Goal: Task Accomplishment & Management: Complete application form

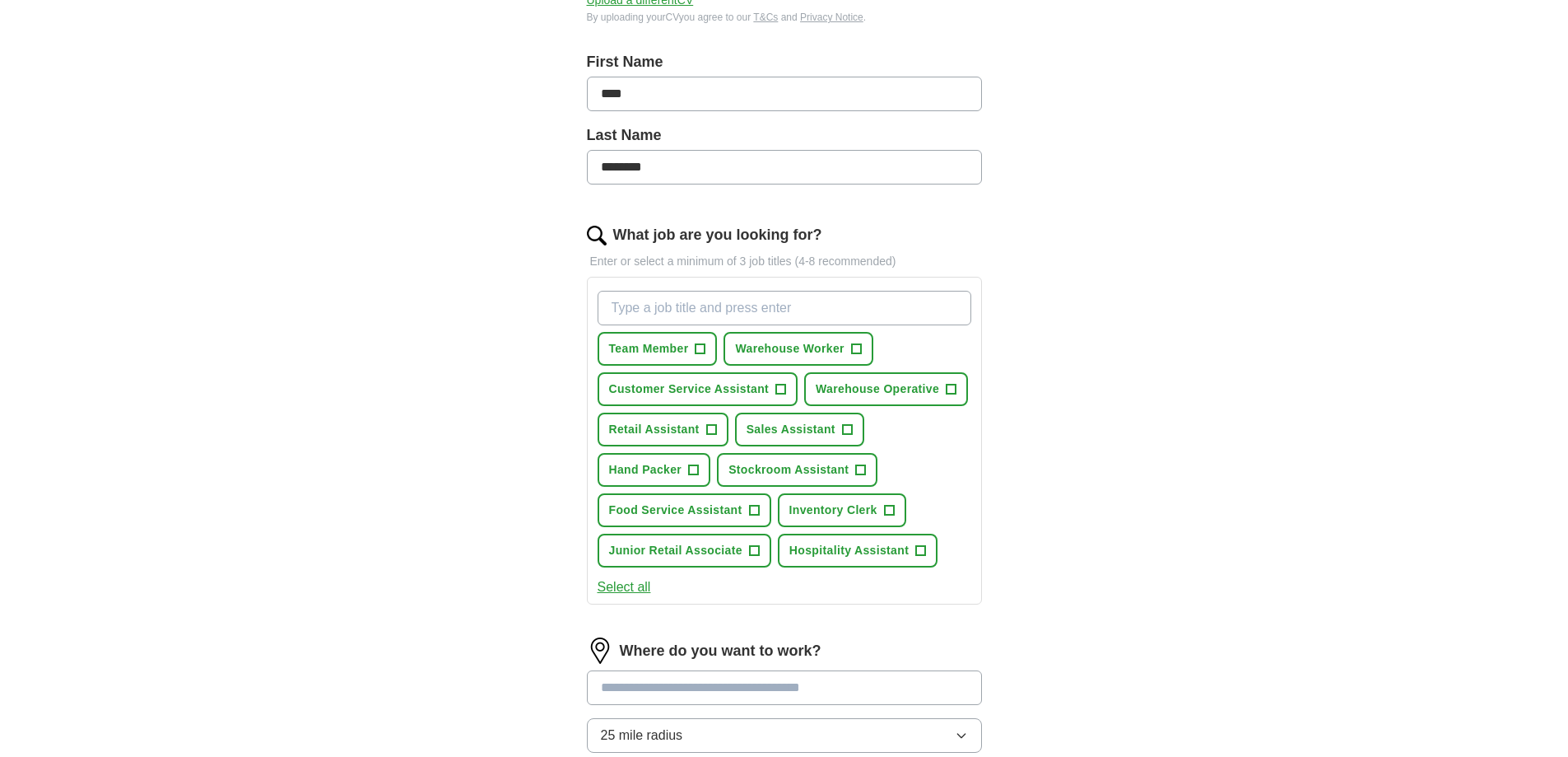
scroll to position [412, 0]
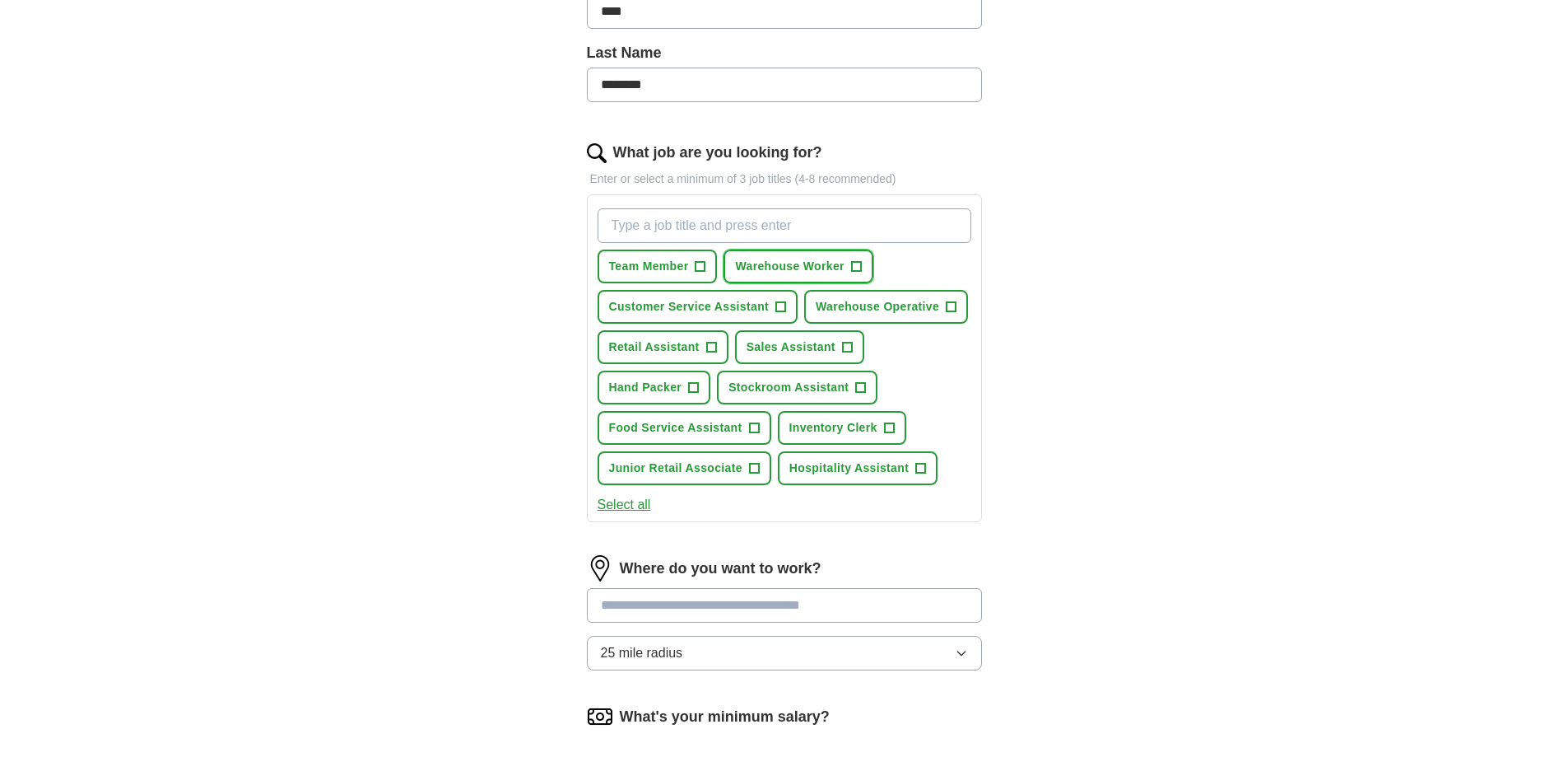
click at [853, 266] on span "+" at bounding box center [856, 266] width 10 height 13
click at [708, 347] on span "+" at bounding box center [711, 347] width 10 height 13
click at [784, 349] on span "Sales Assistant" at bounding box center [791, 347] width 89 height 17
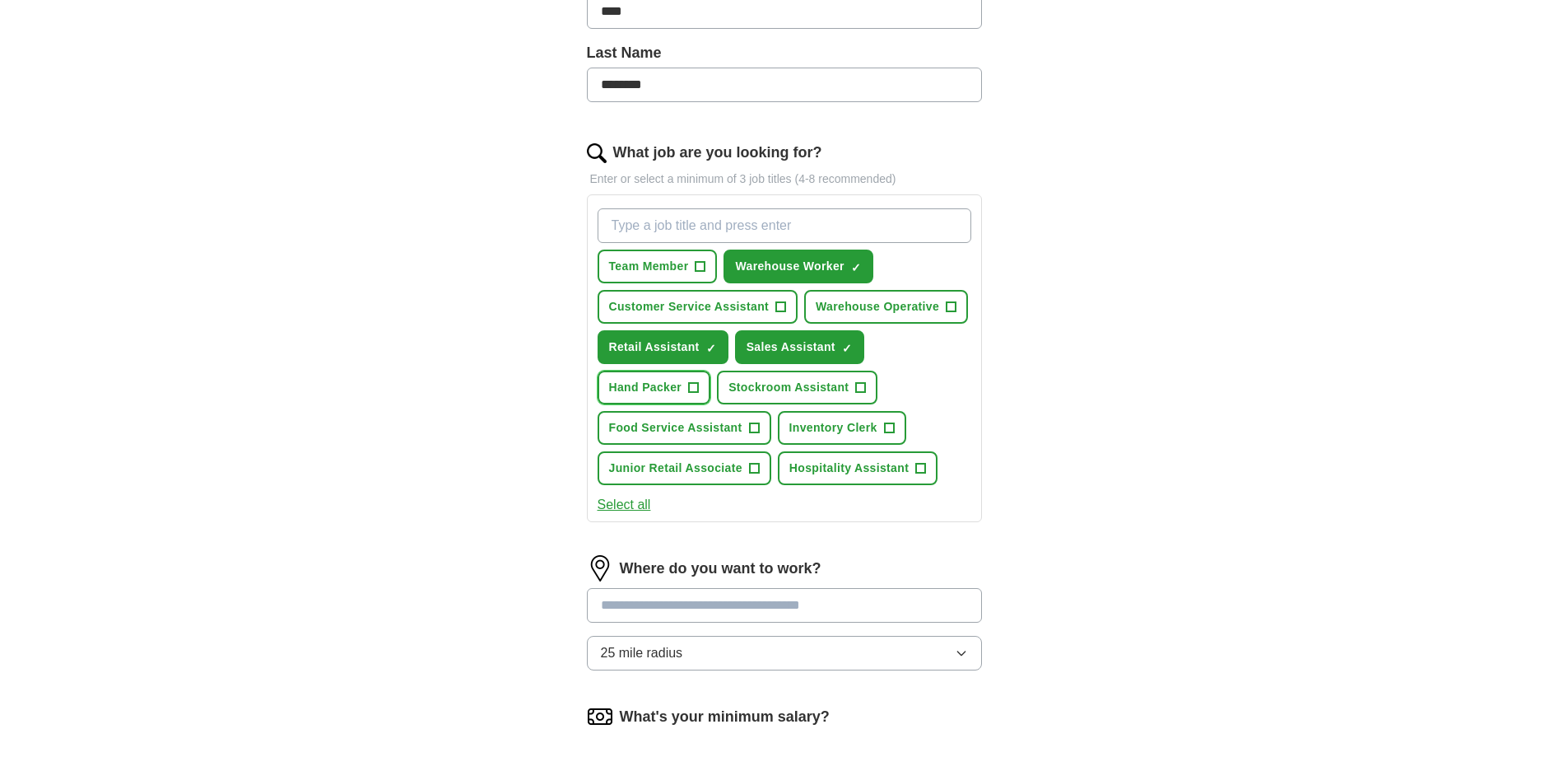
drag, startPoint x: 658, startPoint y: 392, endPoint x: 665, endPoint y: 391, distance: 7.1
click at [660, 390] on span "Hand Packer" at bounding box center [645, 388] width 73 height 17
click at [804, 383] on span "Stockroom Assistant" at bounding box center [788, 388] width 120 height 17
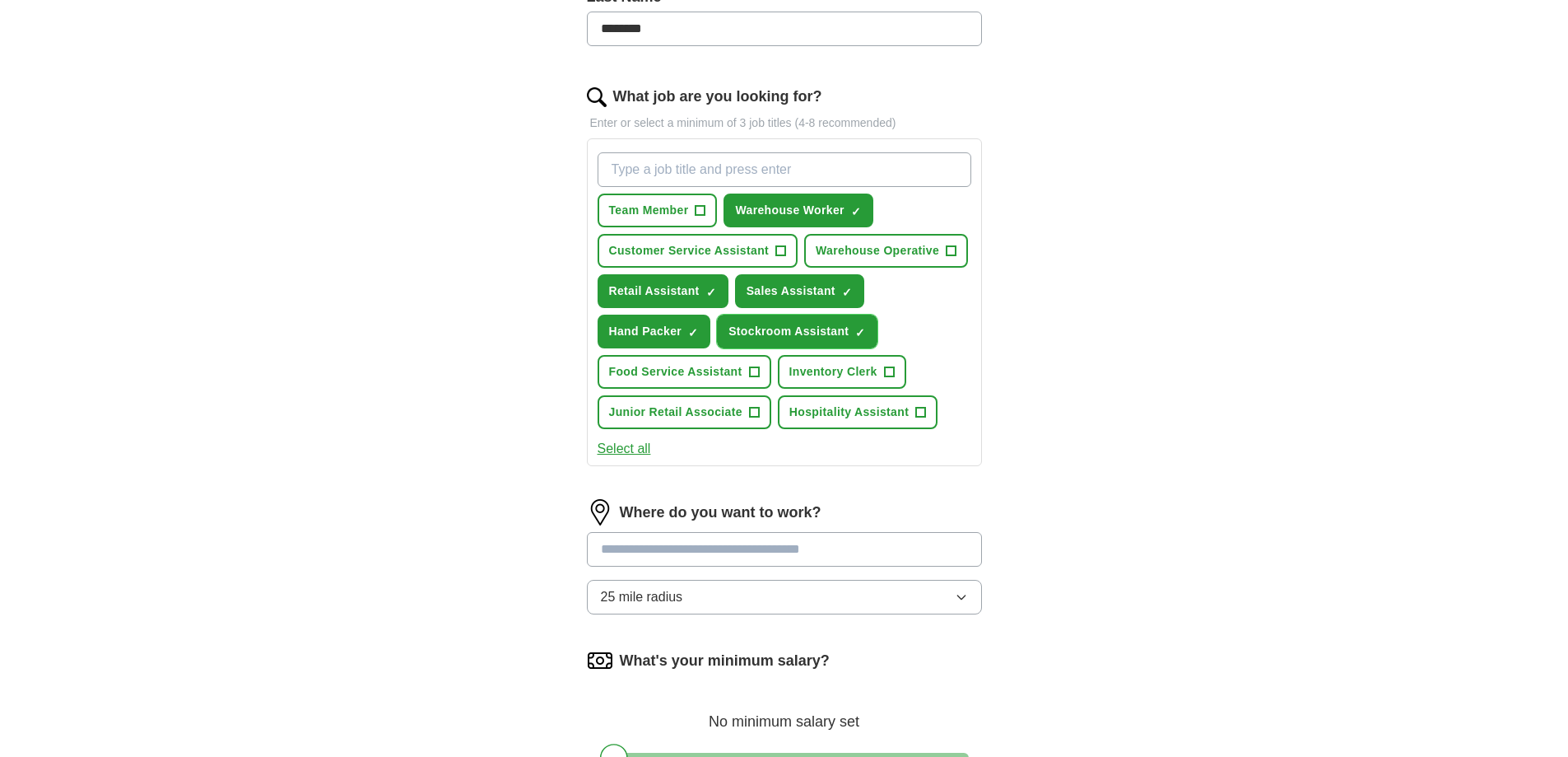
scroll to position [494, 0]
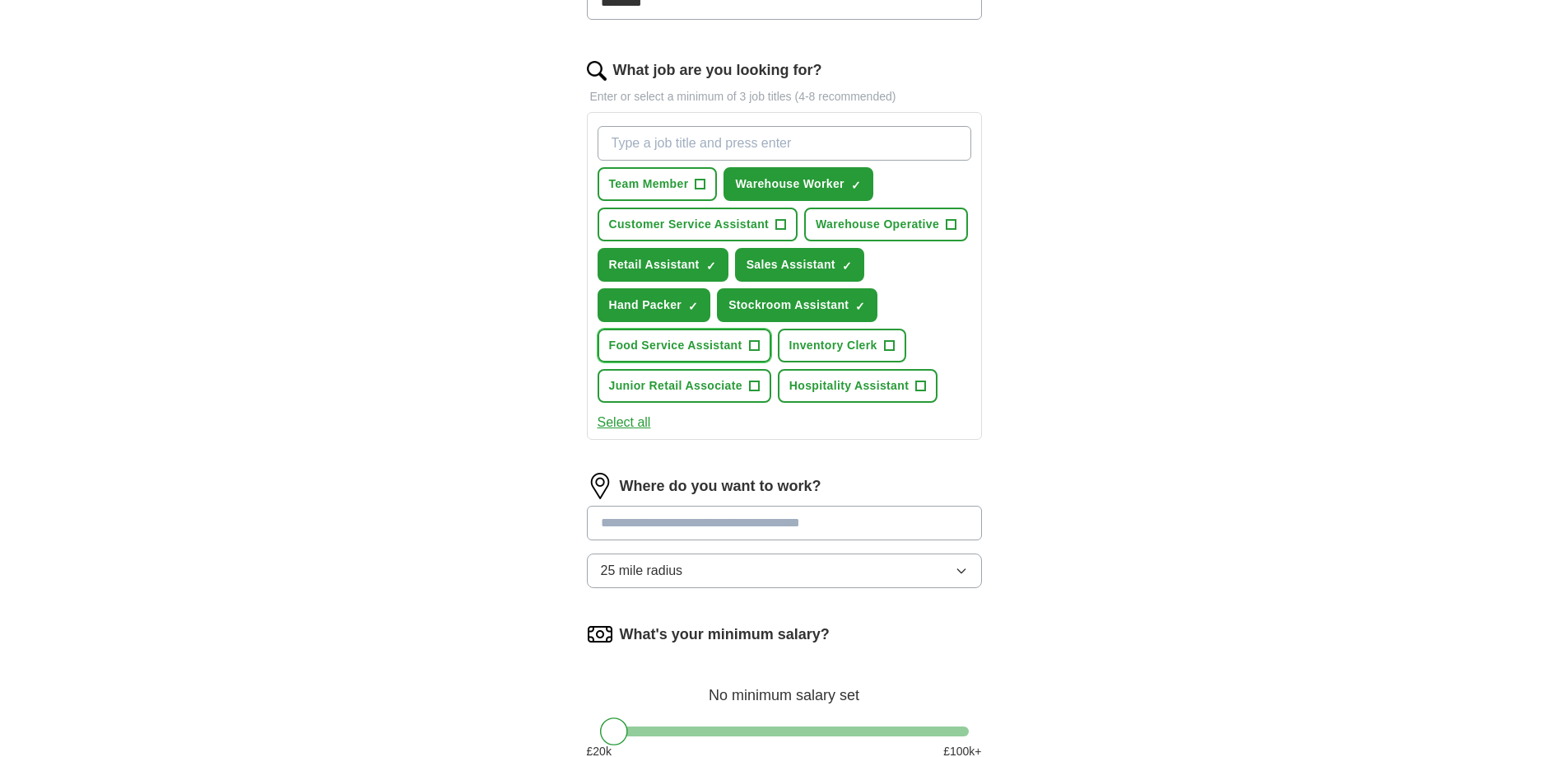
click at [709, 344] on span "Food Service Assistant" at bounding box center [675, 346] width 133 height 17
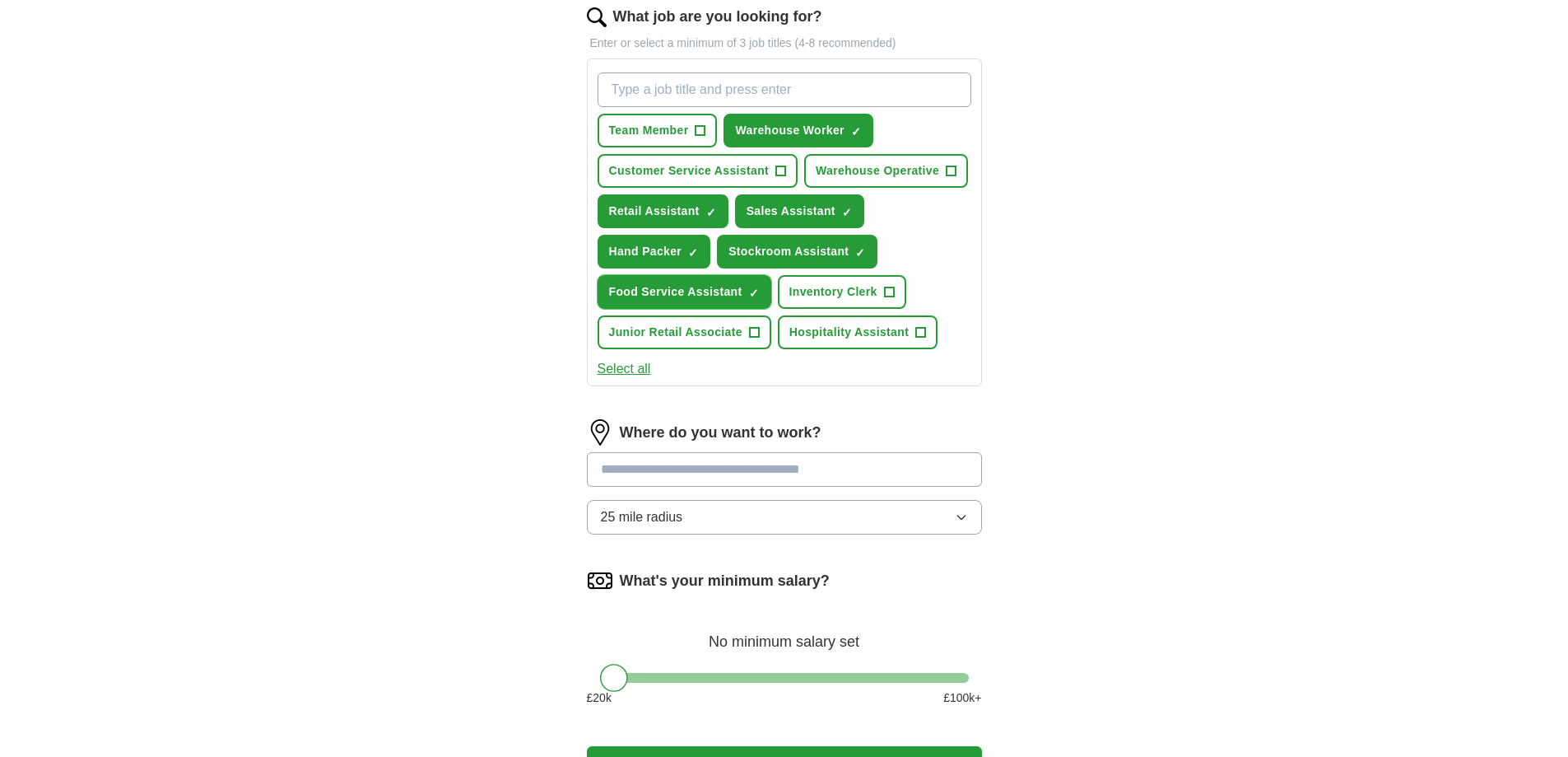
scroll to position [576, 0]
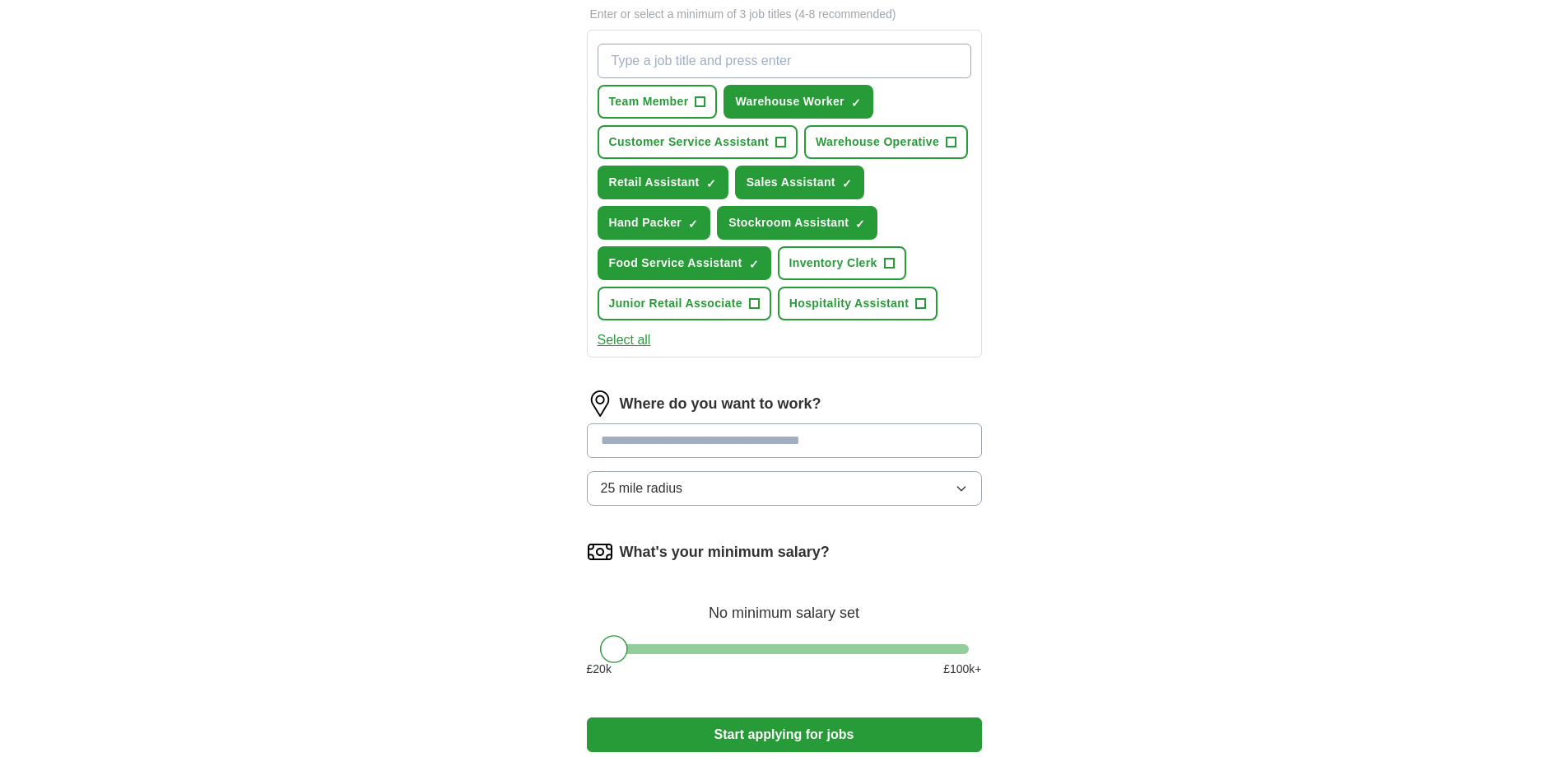
click at [685, 490] on button "25 mile radius" at bounding box center [784, 488] width 395 height 35
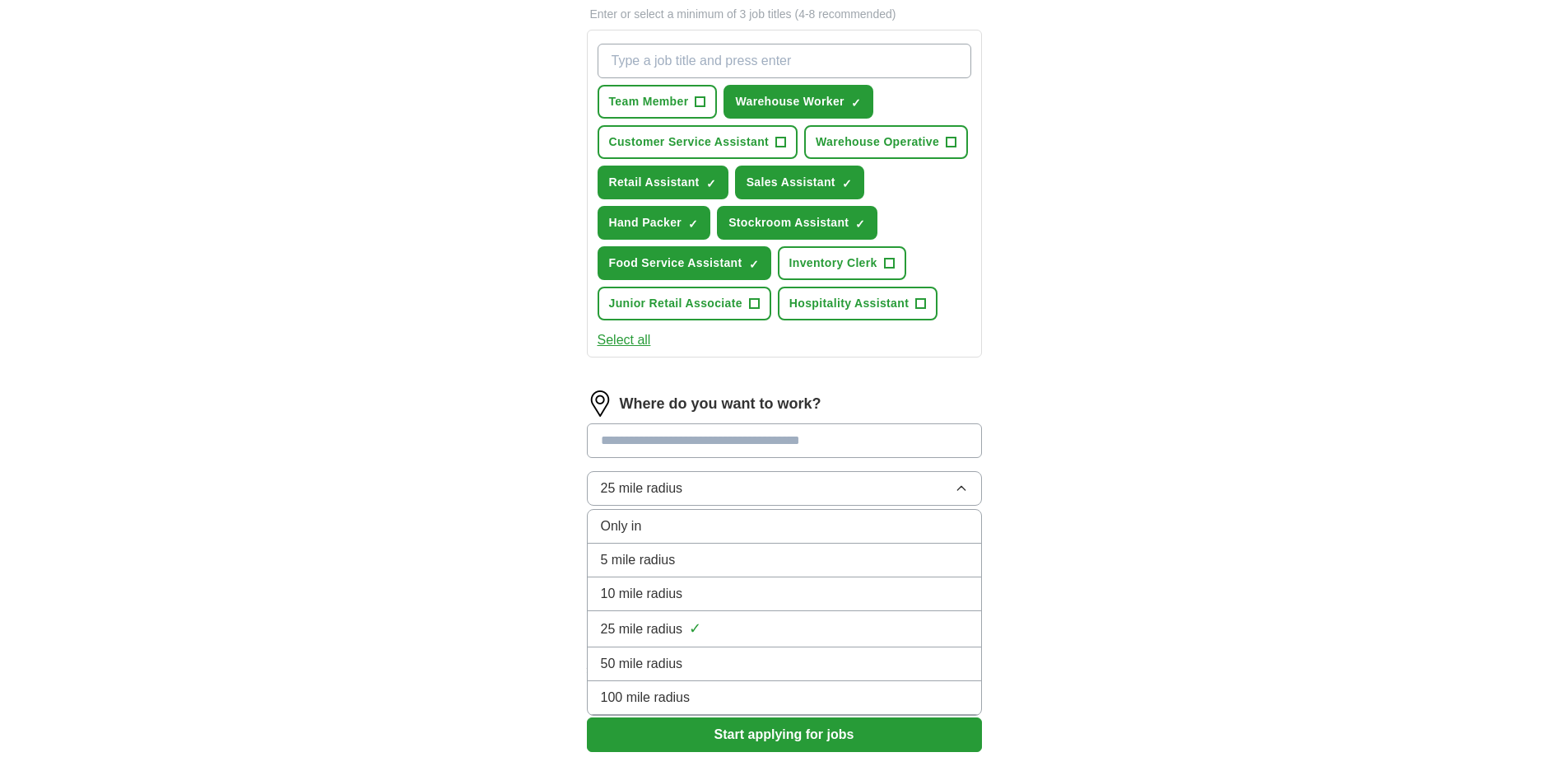
drag, startPoint x: 681, startPoint y: 603, endPoint x: 679, endPoint y: 592, distance: 11.2
click at [680, 602] on span "10 mile radius" at bounding box center [642, 594] width 83 height 20
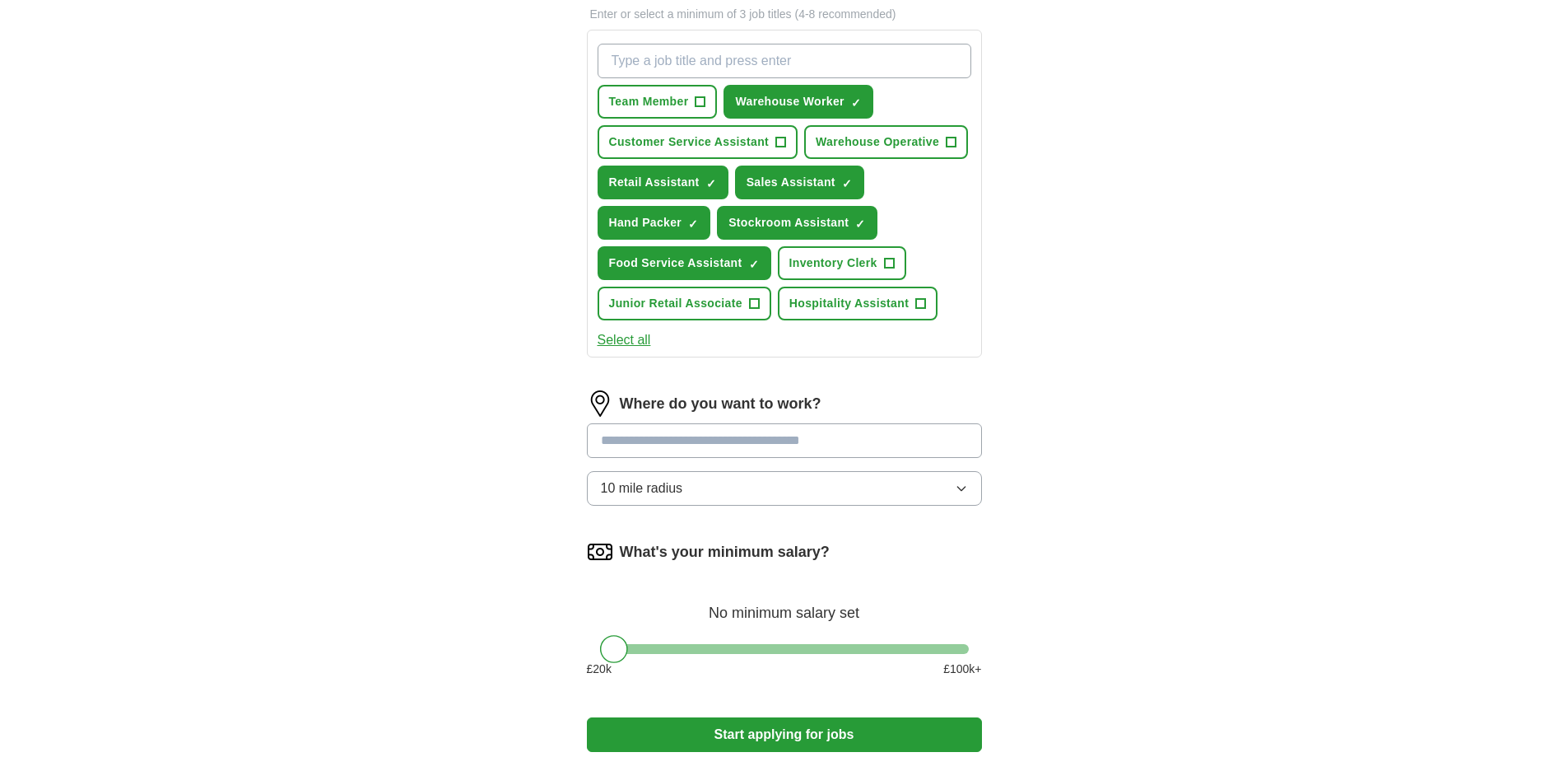
click at [694, 448] on input at bounding box center [784, 441] width 395 height 35
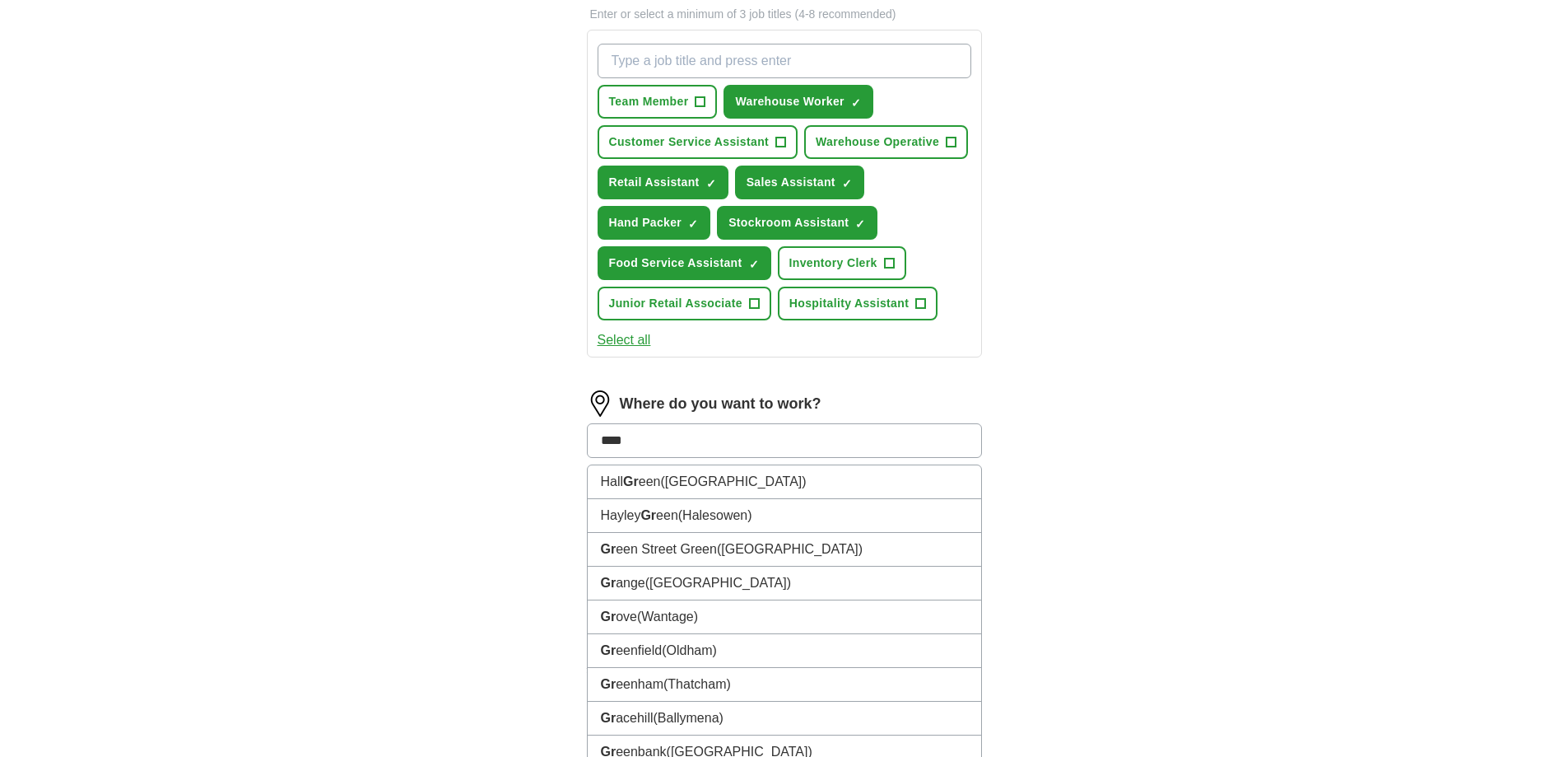
type input "*****"
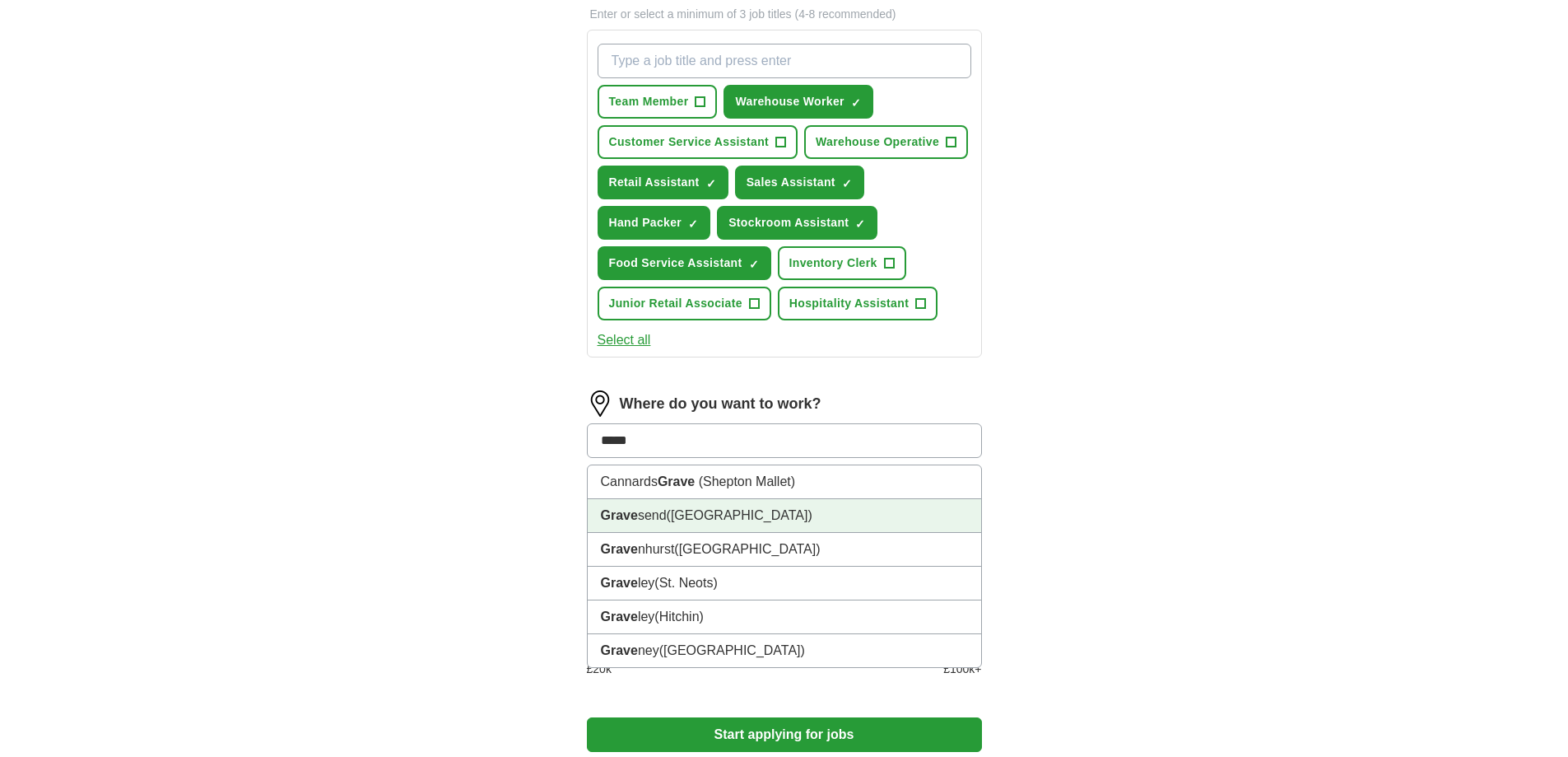
click at [704, 523] on li "Grave send ([GEOGRAPHIC_DATA])" at bounding box center [784, 515] width 394 height 34
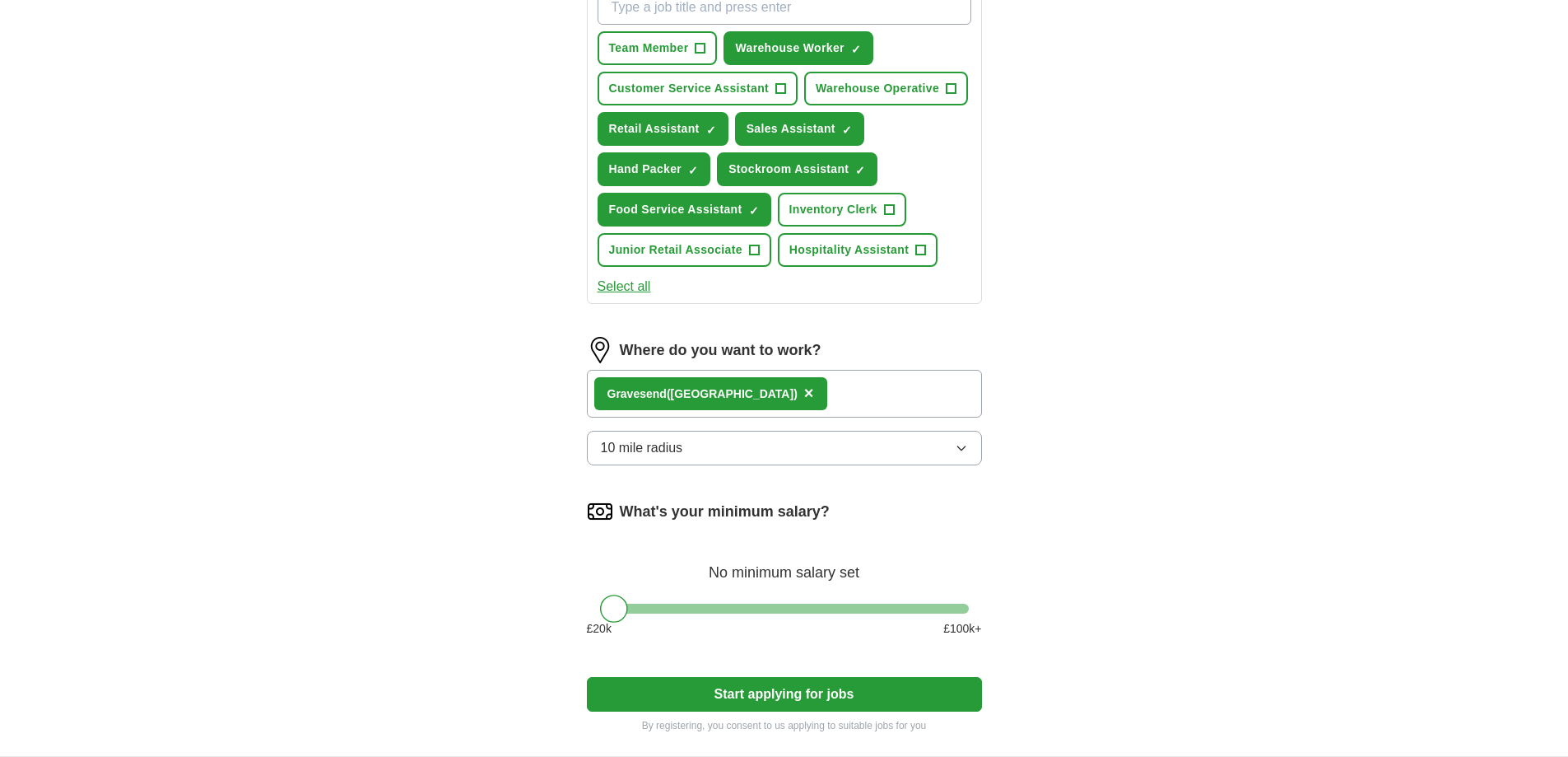
scroll to position [659, 0]
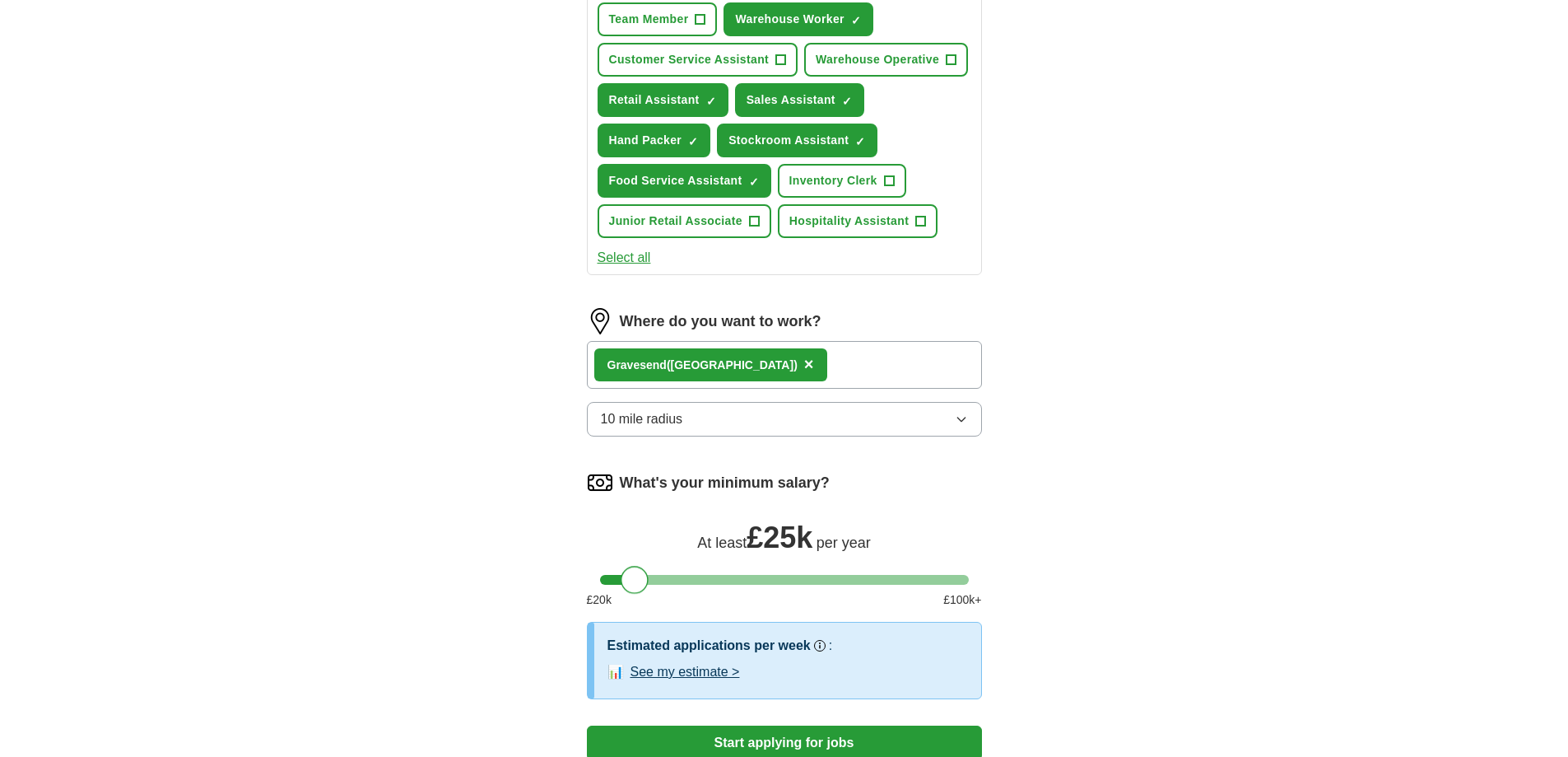
drag, startPoint x: 613, startPoint y: 582, endPoint x: 636, endPoint y: 587, distance: 23.5
click at [636, 587] on div at bounding box center [634, 580] width 28 height 28
drag, startPoint x: 634, startPoint y: 581, endPoint x: 621, endPoint y: 574, distance: 14.8
click at [605, 578] on div at bounding box center [614, 580] width 28 height 28
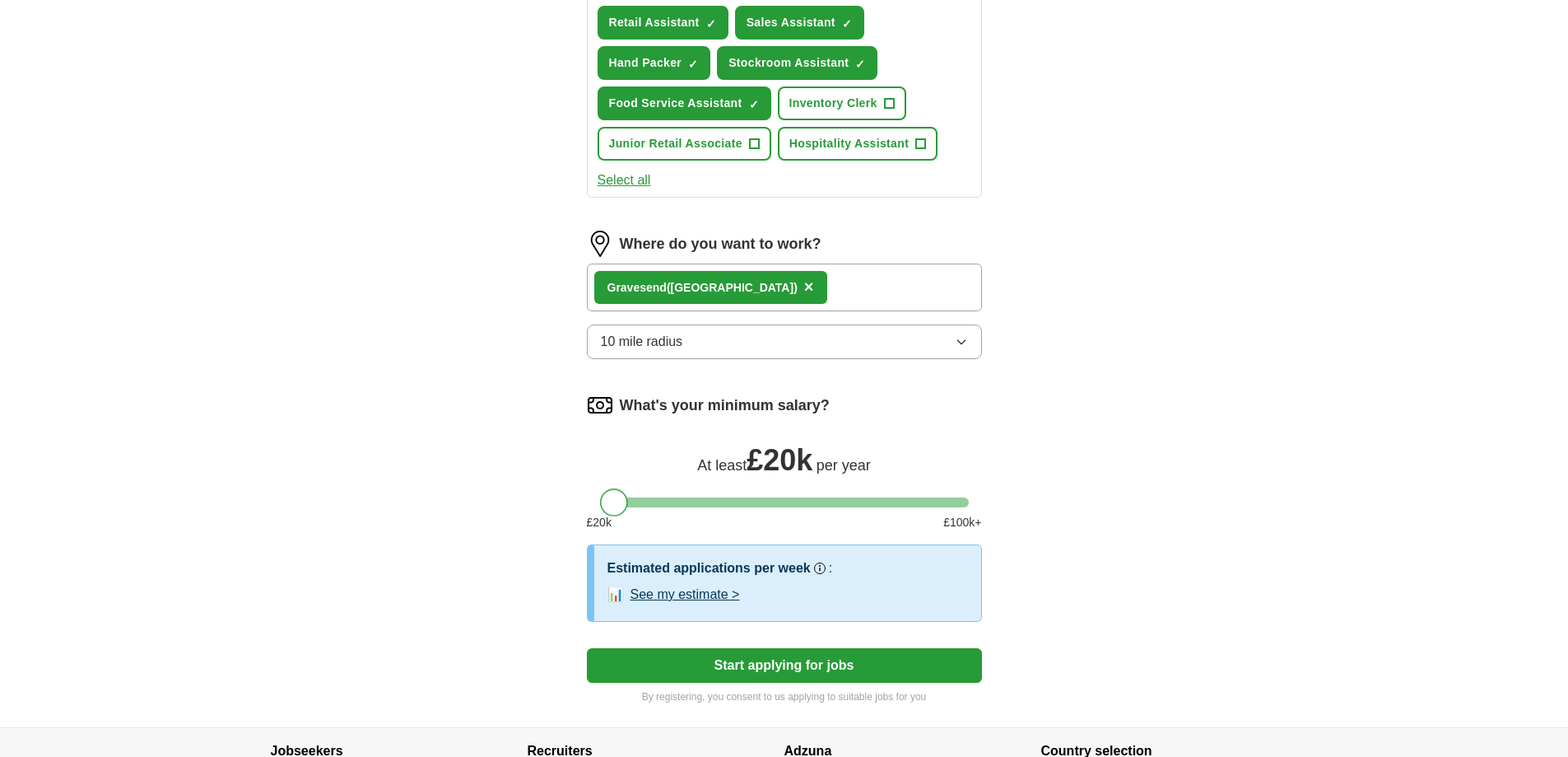
scroll to position [890, 0]
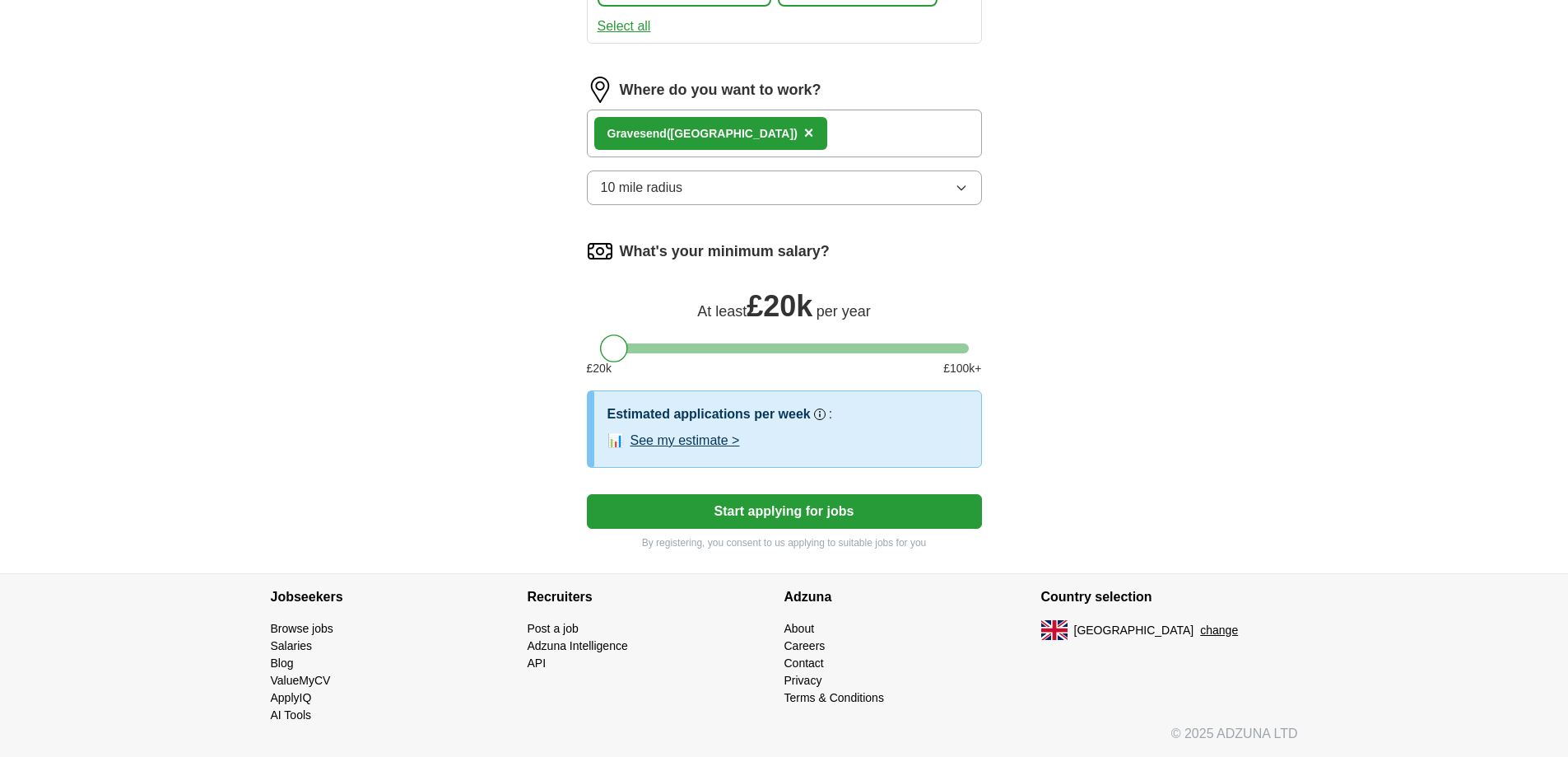
click at [758, 512] on button "Start applying for jobs" at bounding box center [784, 511] width 395 height 35
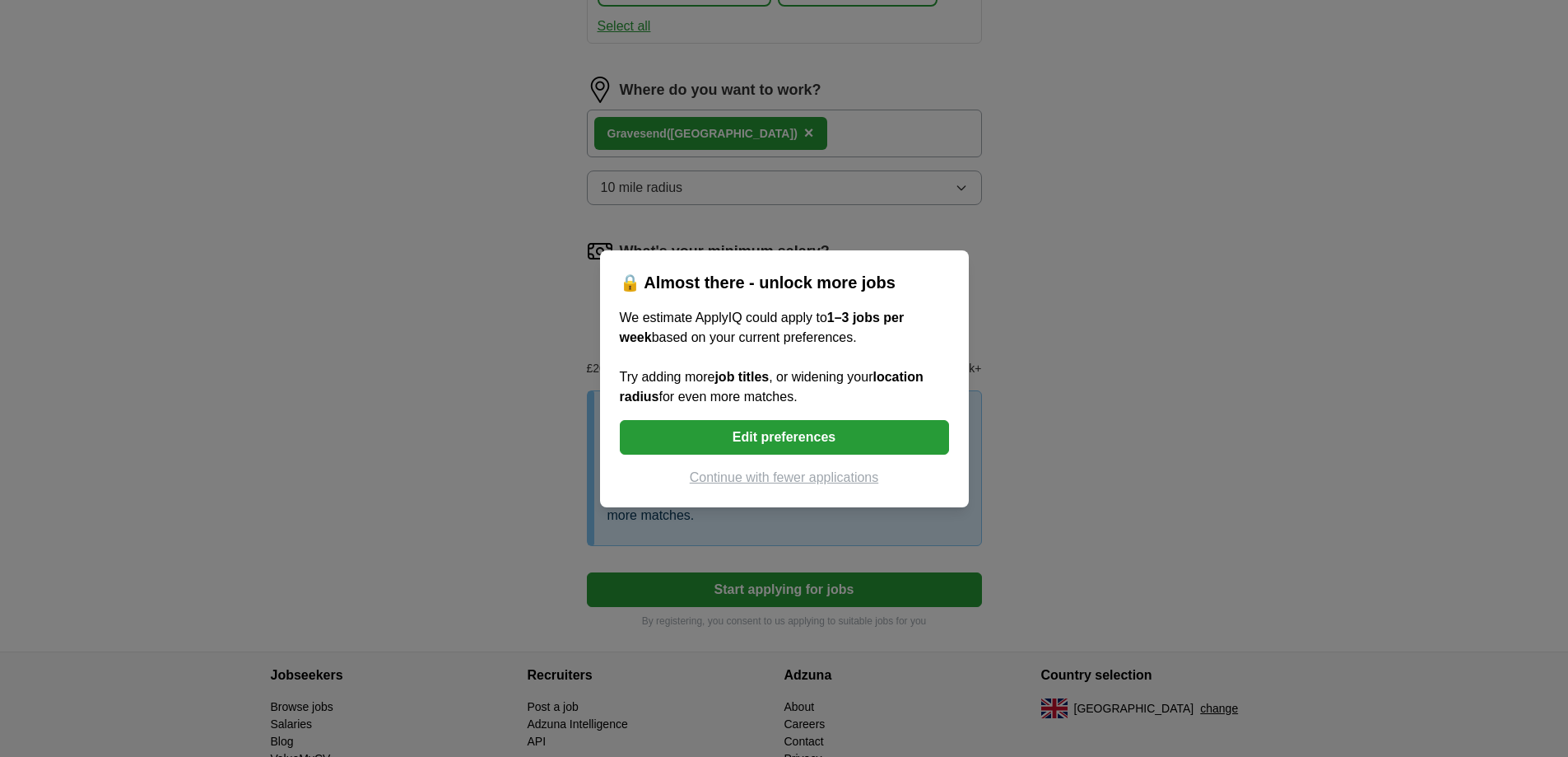
click at [791, 445] on button "Edit preferences" at bounding box center [784, 437] width 329 height 35
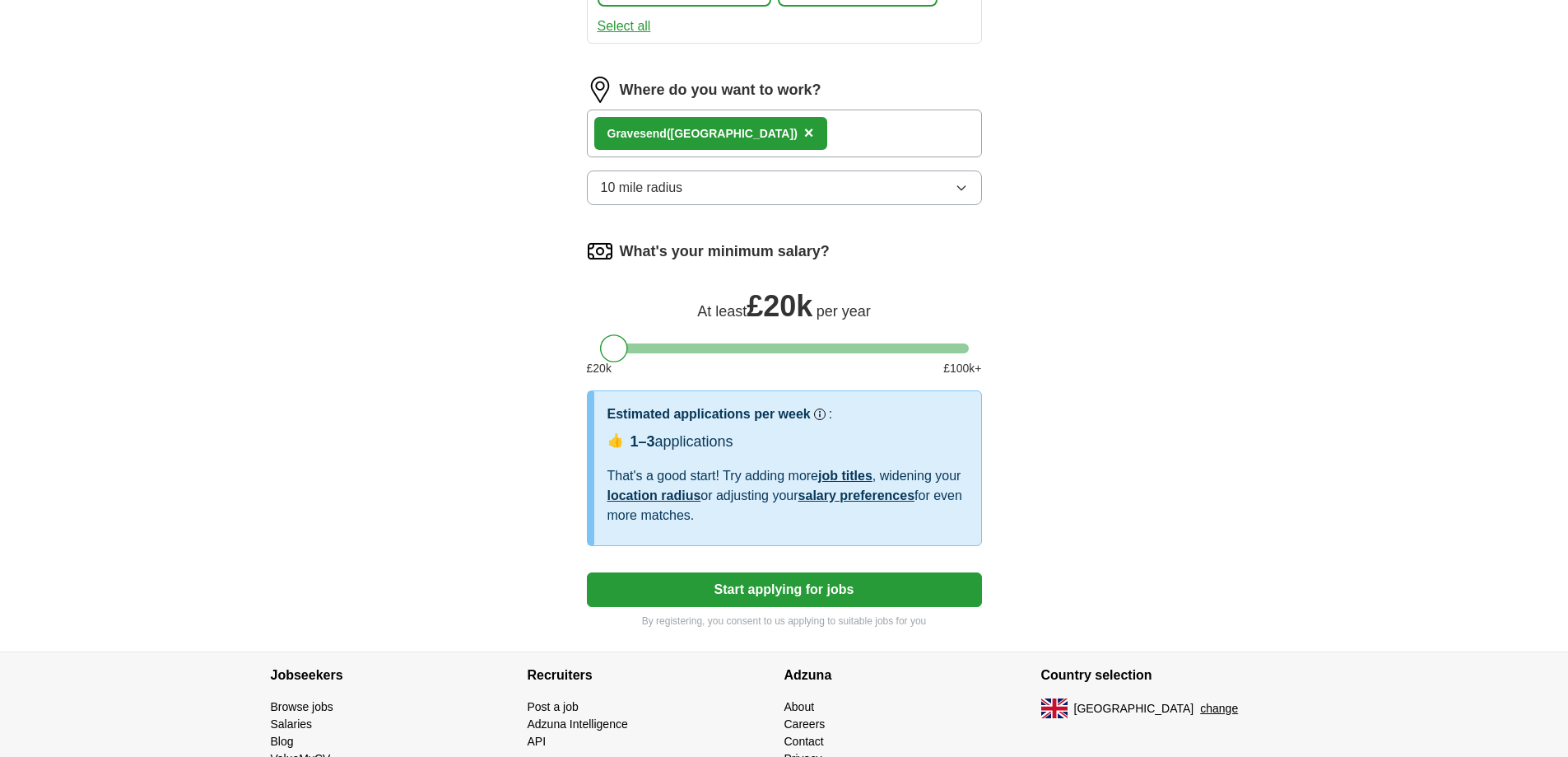
click at [777, 596] on button "Start applying for jobs" at bounding box center [784, 589] width 395 height 35
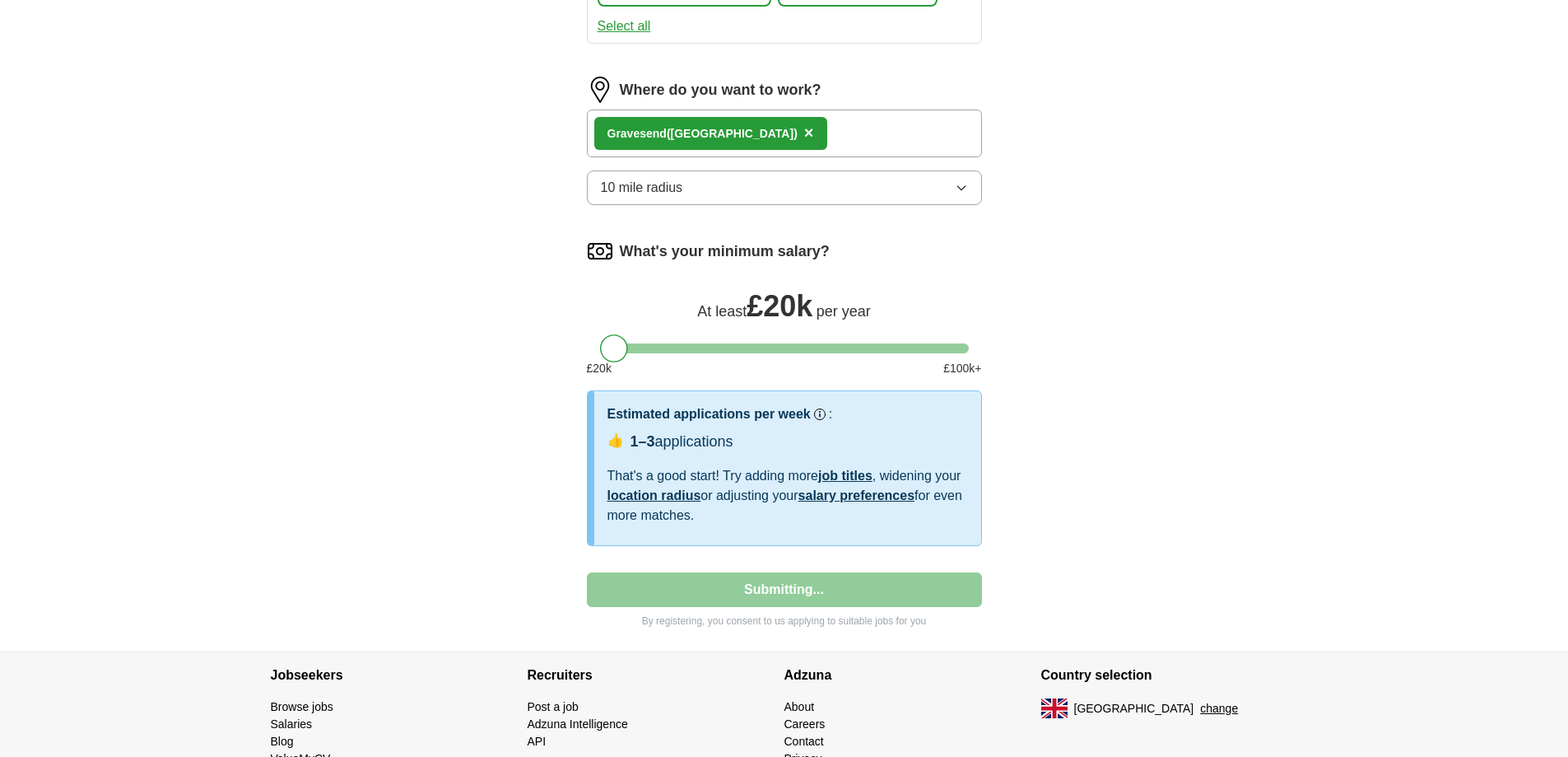
select select "**"
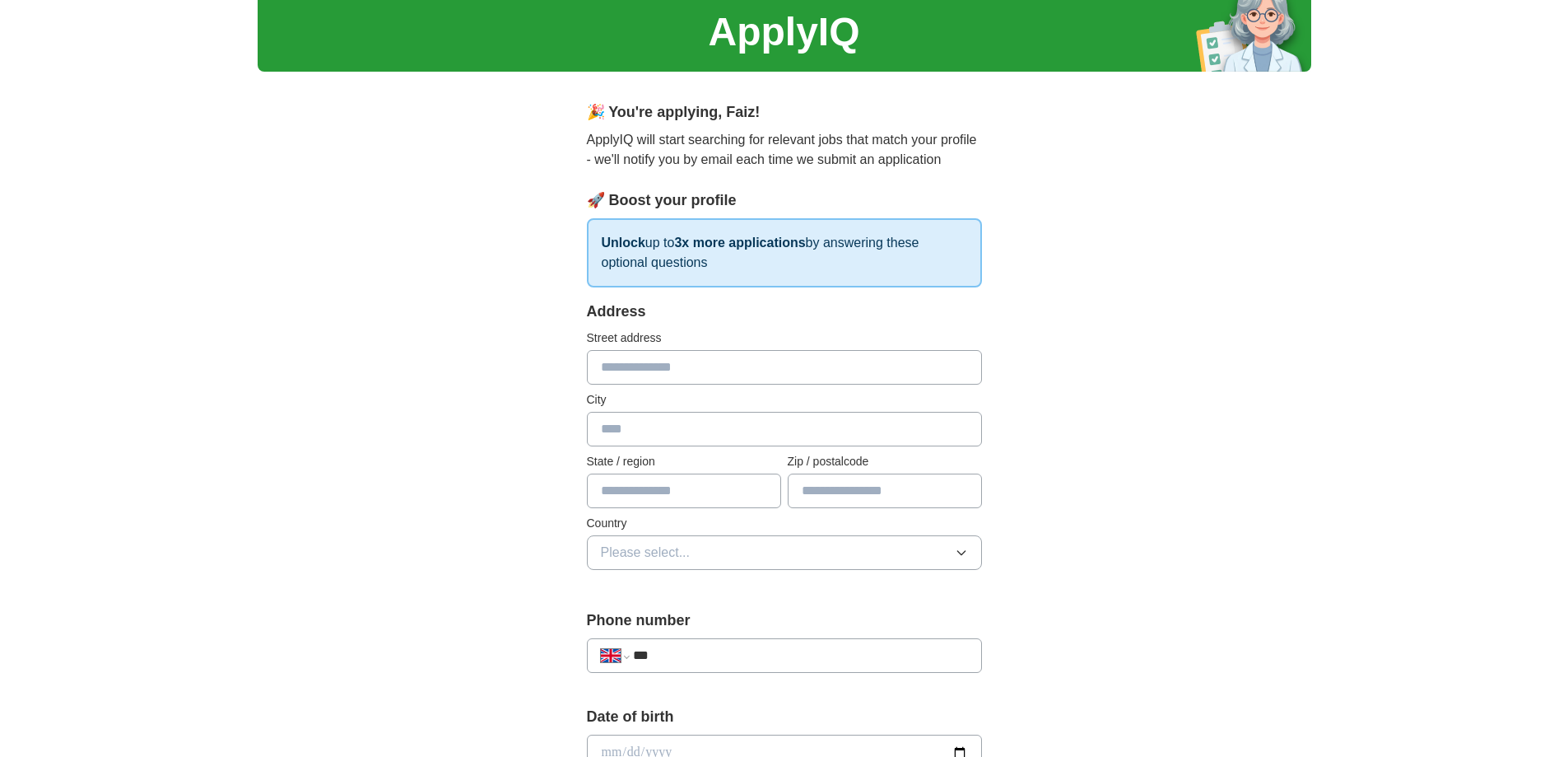
scroll to position [0, 0]
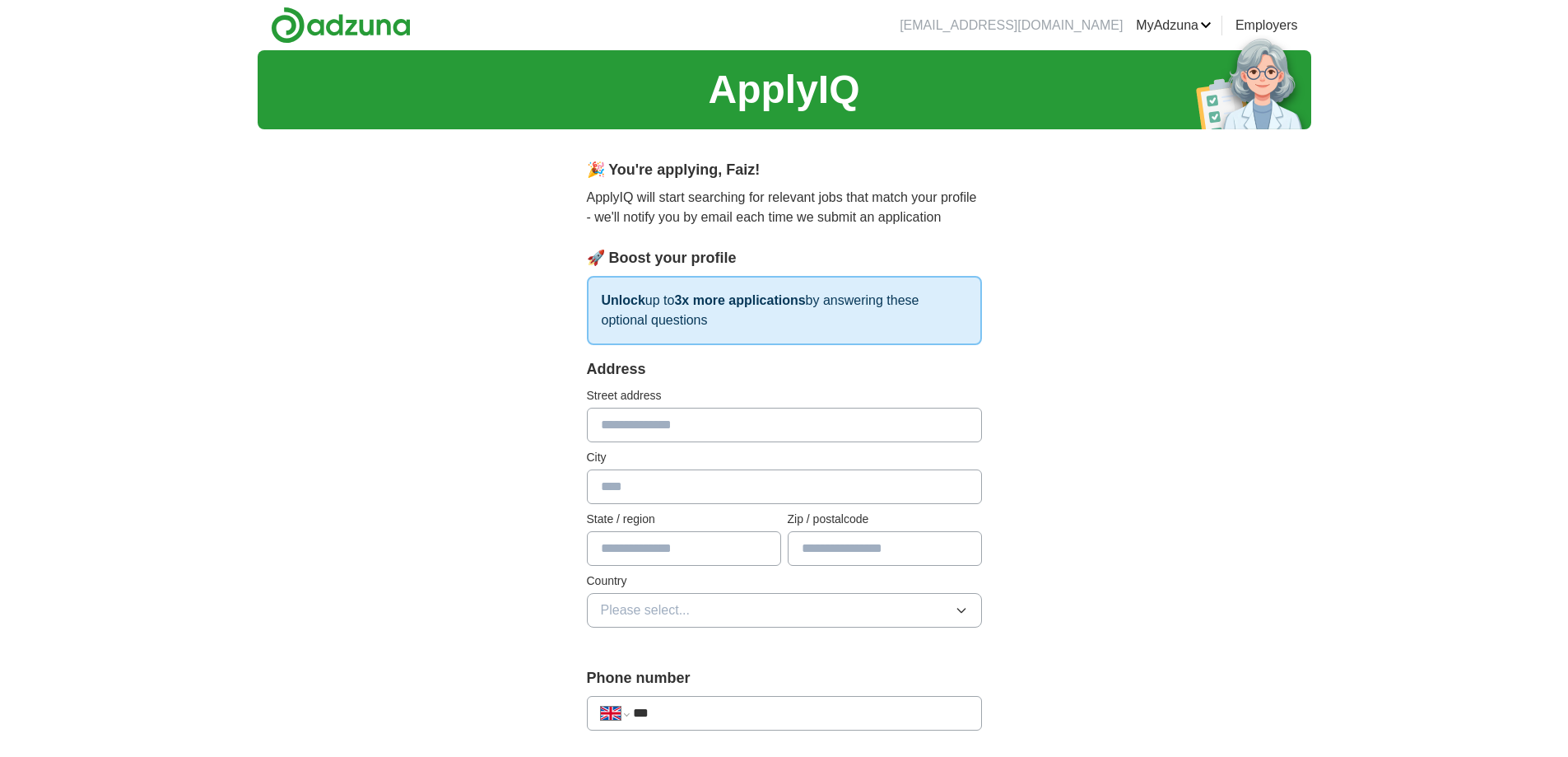
click at [690, 434] on input "text" at bounding box center [784, 425] width 395 height 35
type input "**********"
type input "**"
type input "********"
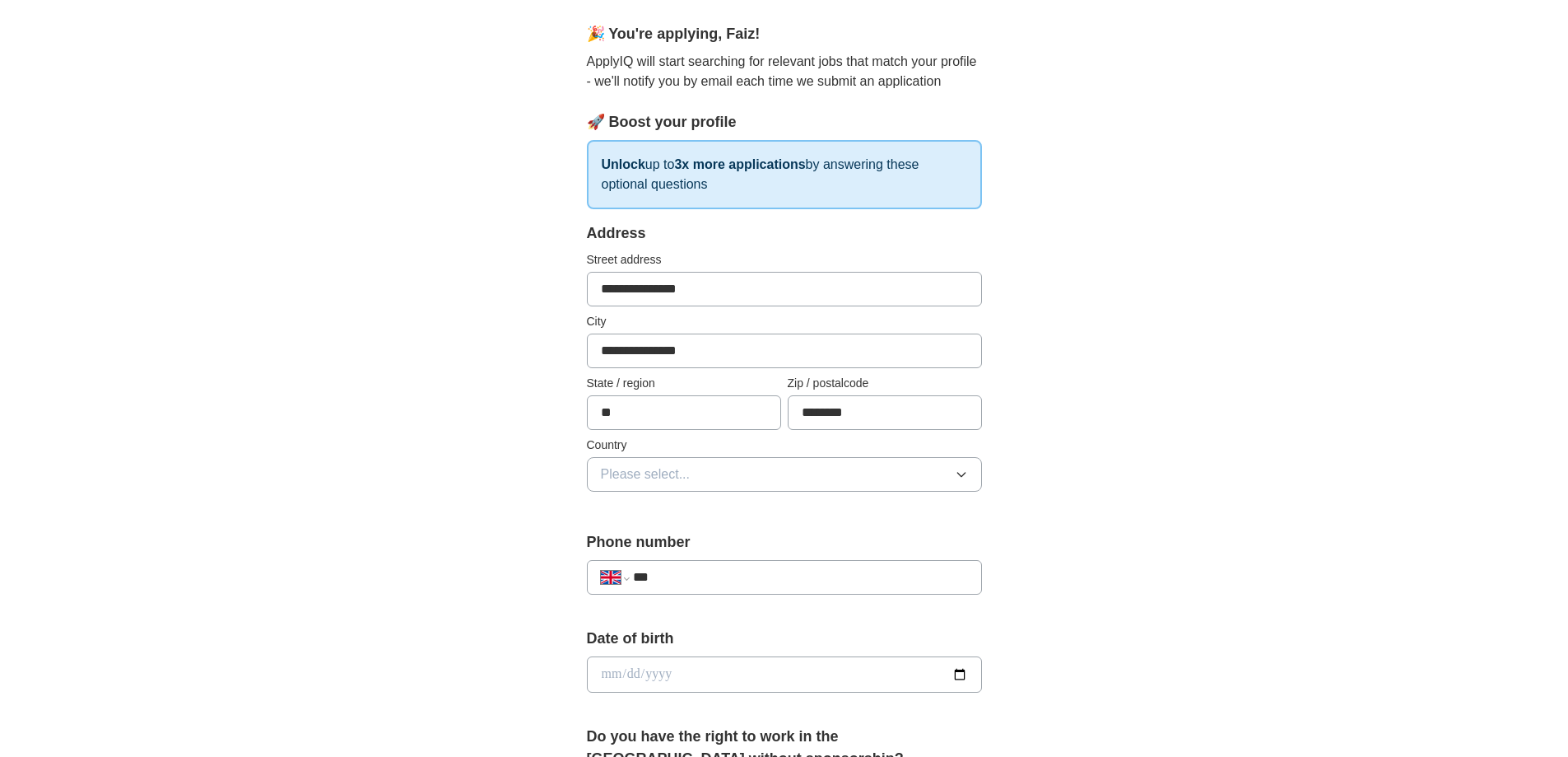
scroll to position [164, 0]
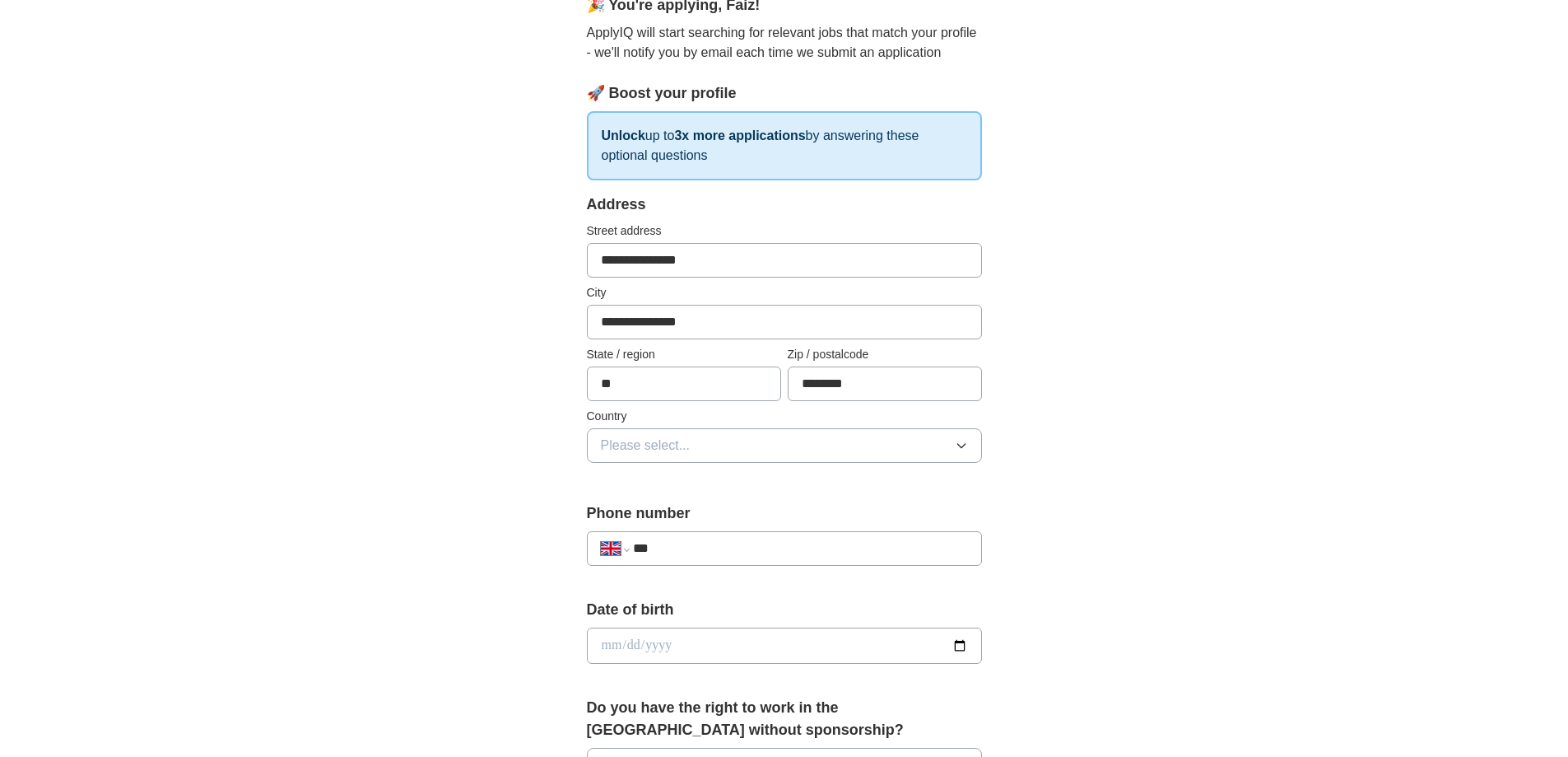
click at [704, 443] on button "Please select..." at bounding box center [784, 446] width 395 height 35
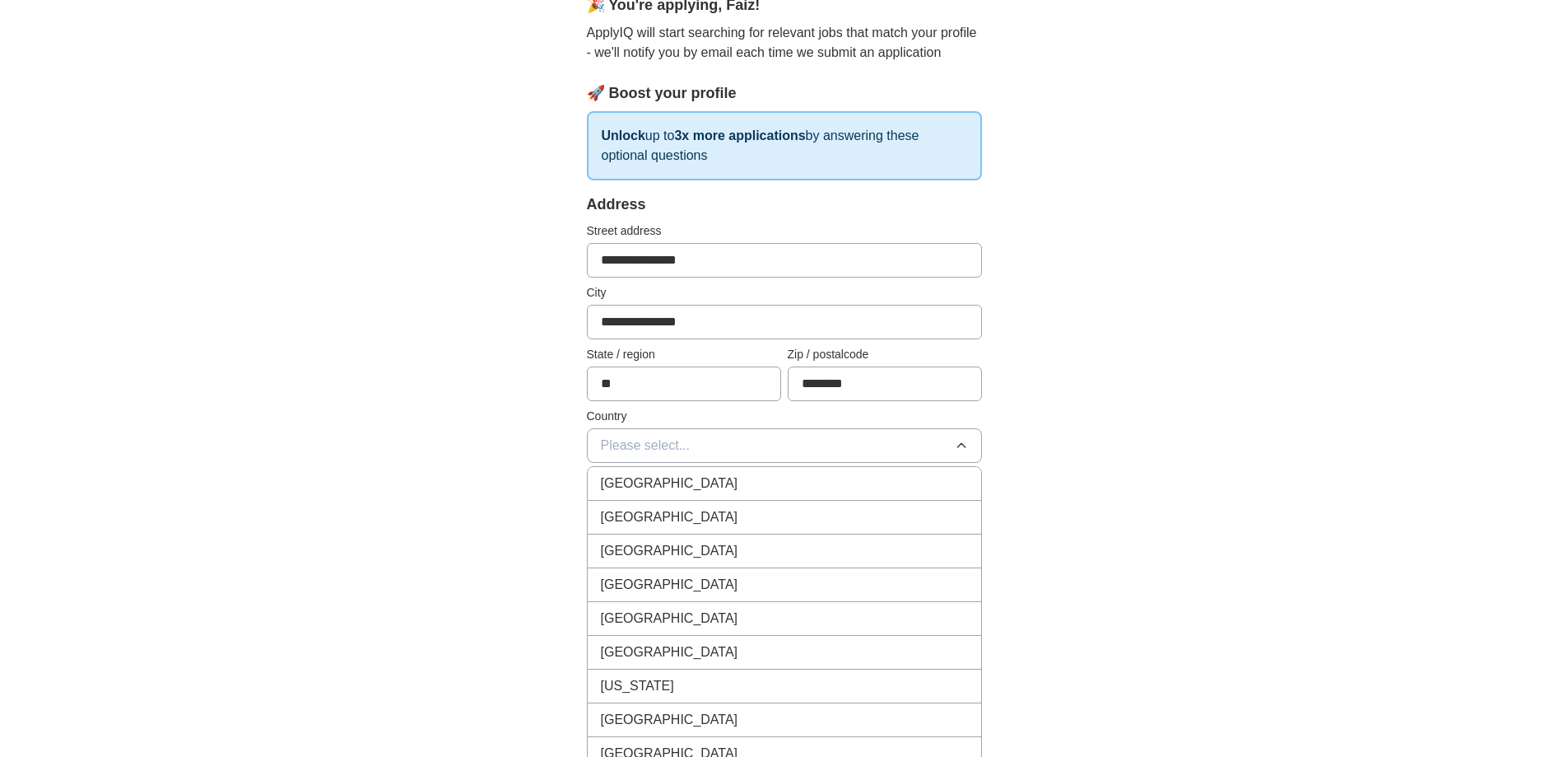
click at [694, 480] on span "[GEOGRAPHIC_DATA]" at bounding box center [670, 483] width 137 height 20
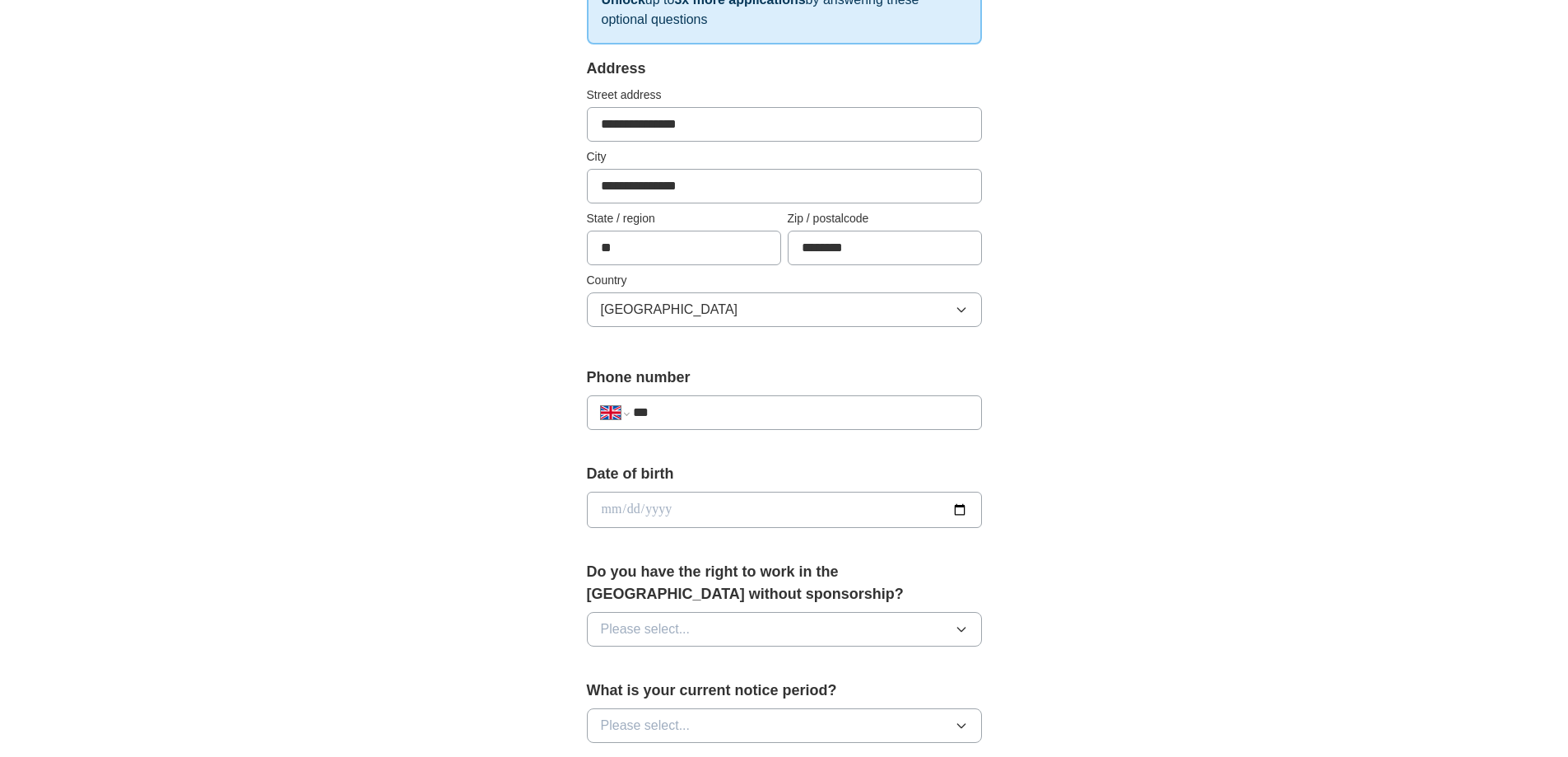
scroll to position [329, 0]
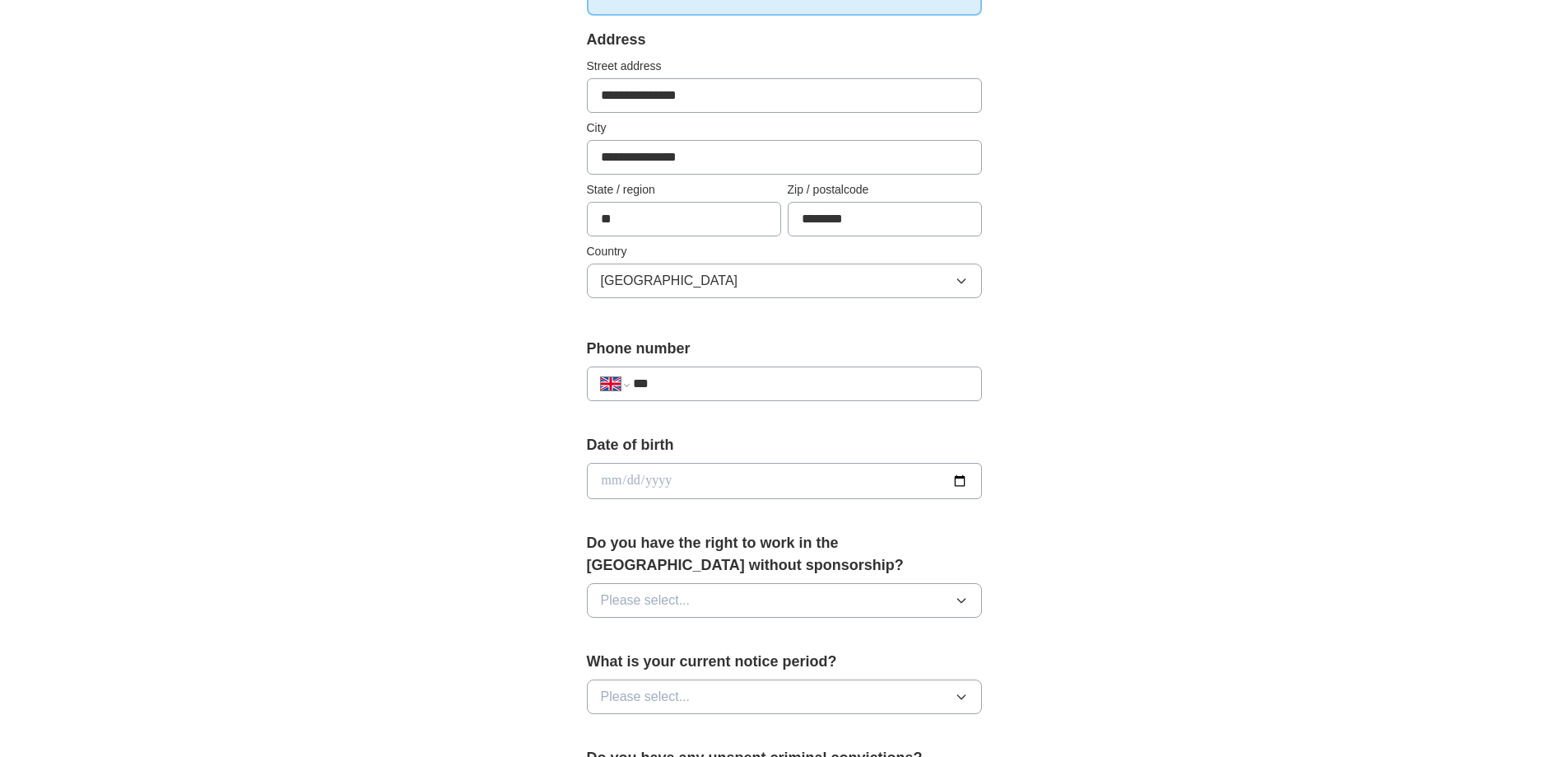
click at [741, 382] on input "***" at bounding box center [800, 383] width 334 height 20
type input "**********"
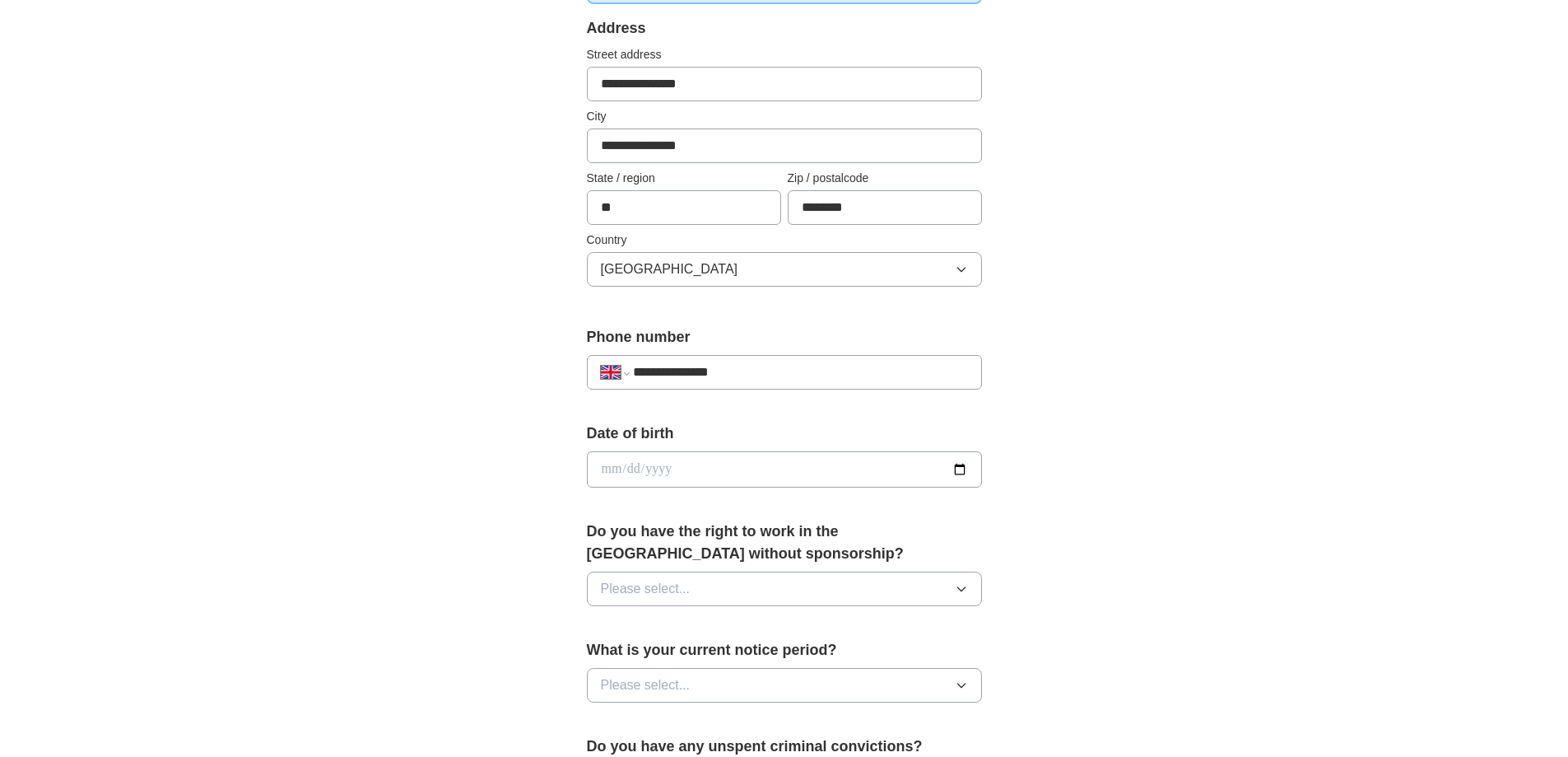
scroll to position [412, 0]
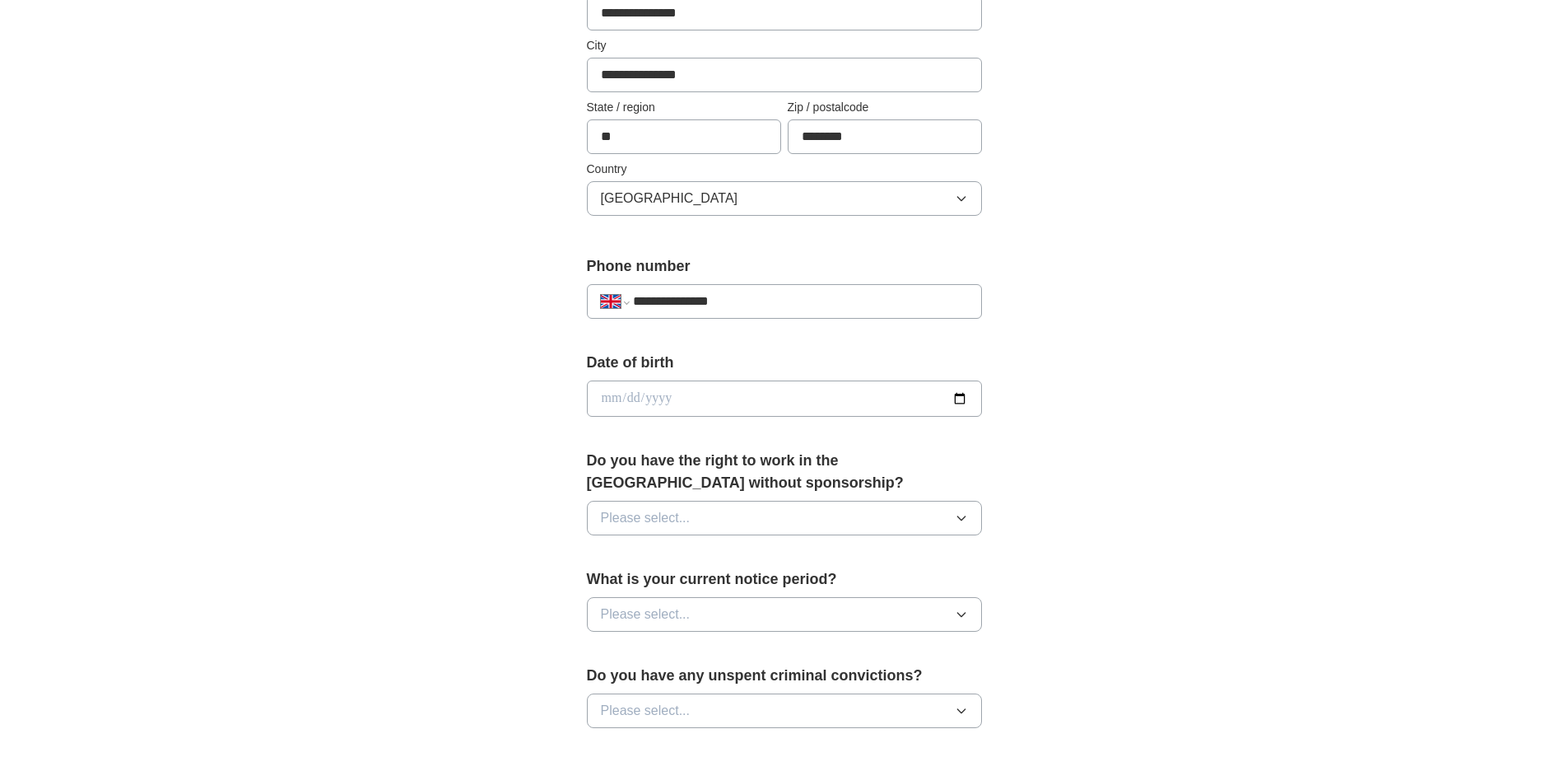
click at [705, 398] on input "date" at bounding box center [784, 399] width 395 height 37
click at [822, 402] on input "date" at bounding box center [784, 399] width 395 height 37
type input "**********"
click at [741, 345] on form "**********" at bounding box center [784, 522] width 395 height 1152
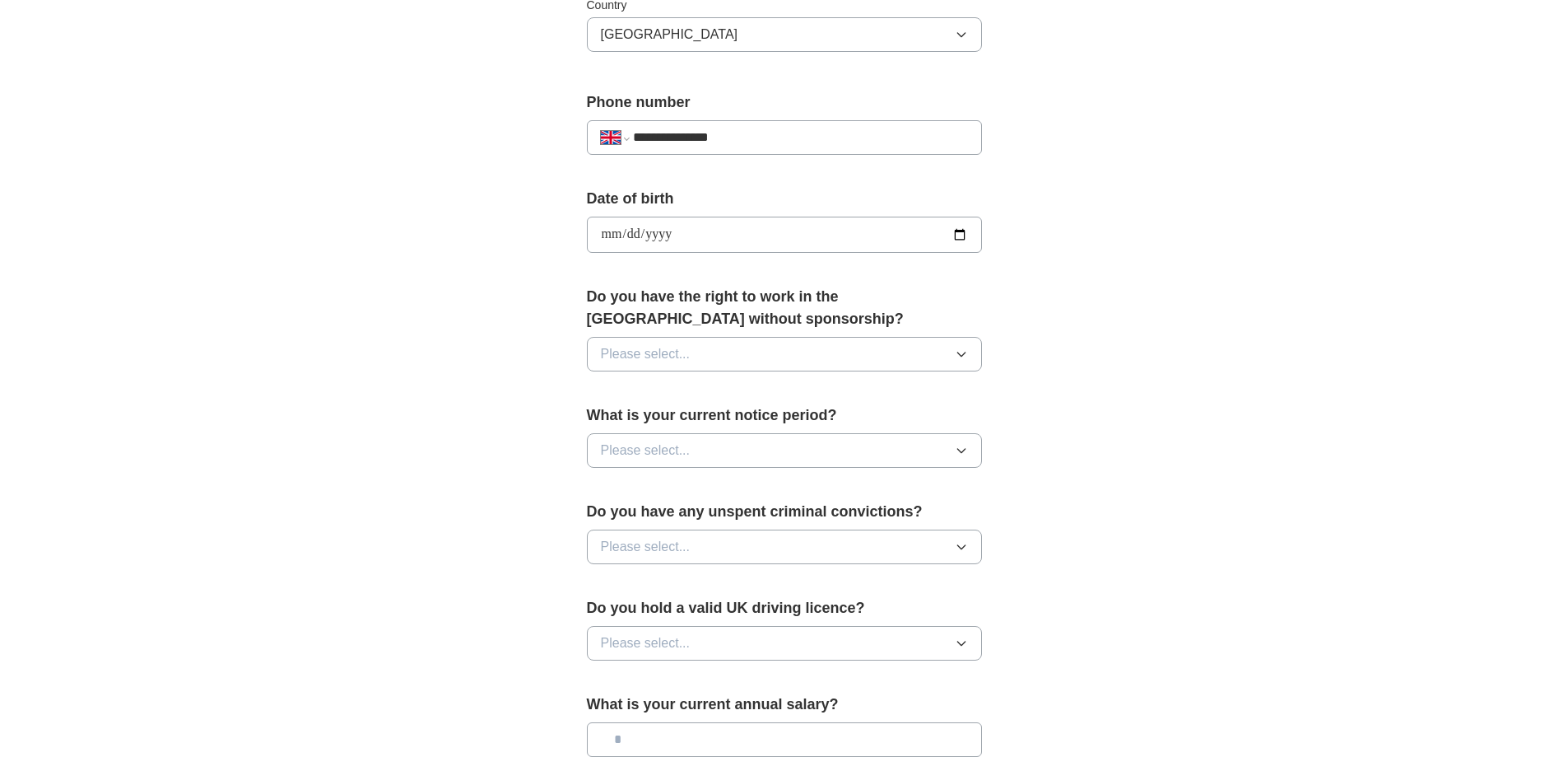
scroll to position [576, 0]
click at [703, 353] on button "Please select..." at bounding box center [784, 354] width 395 height 35
click at [672, 414] on li "No" at bounding box center [784, 425] width 394 height 34
click at [672, 448] on span "Please select..." at bounding box center [645, 449] width 89 height 20
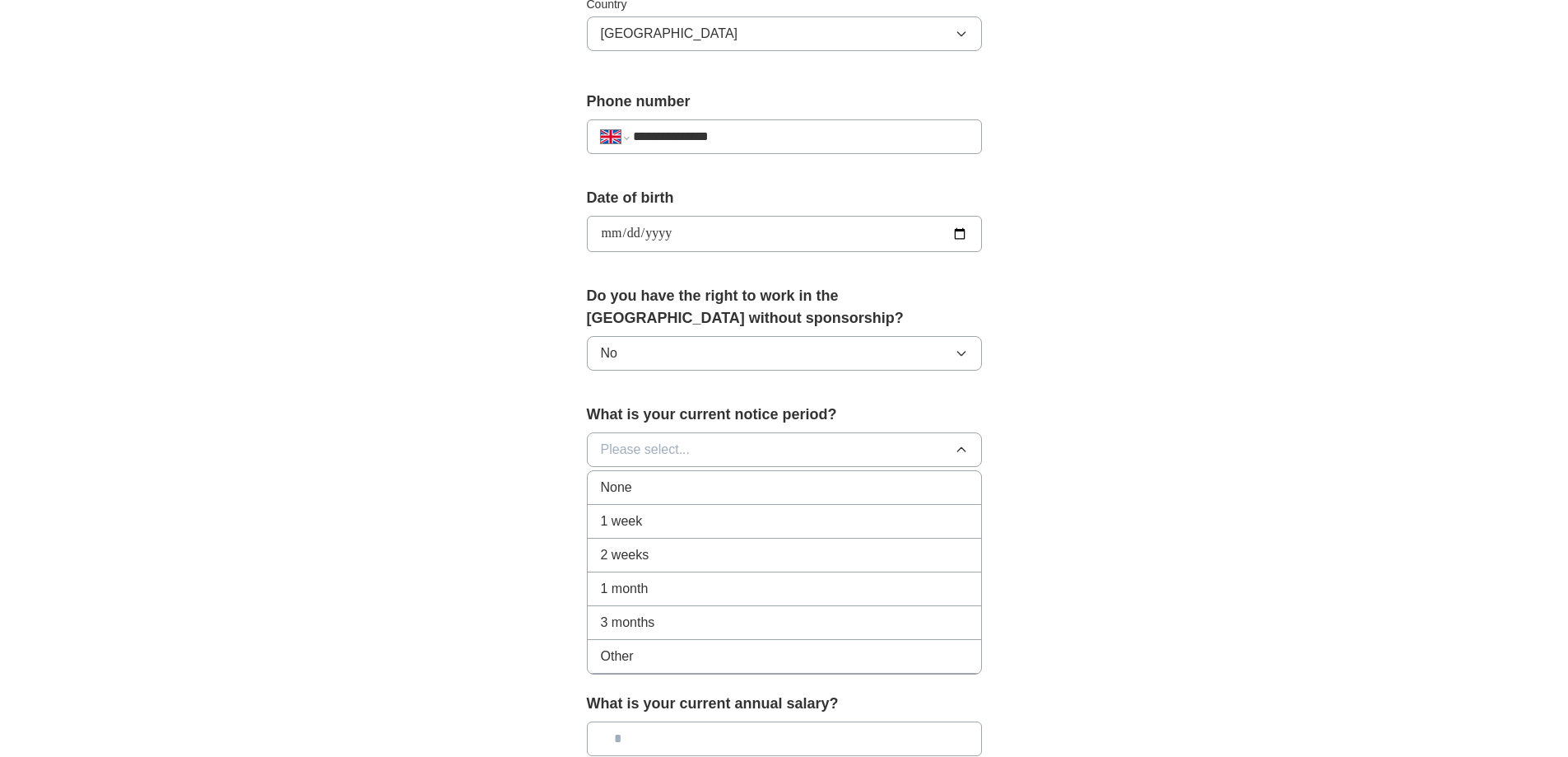
click at [677, 553] on div "2 weeks" at bounding box center [784, 554] width 367 height 20
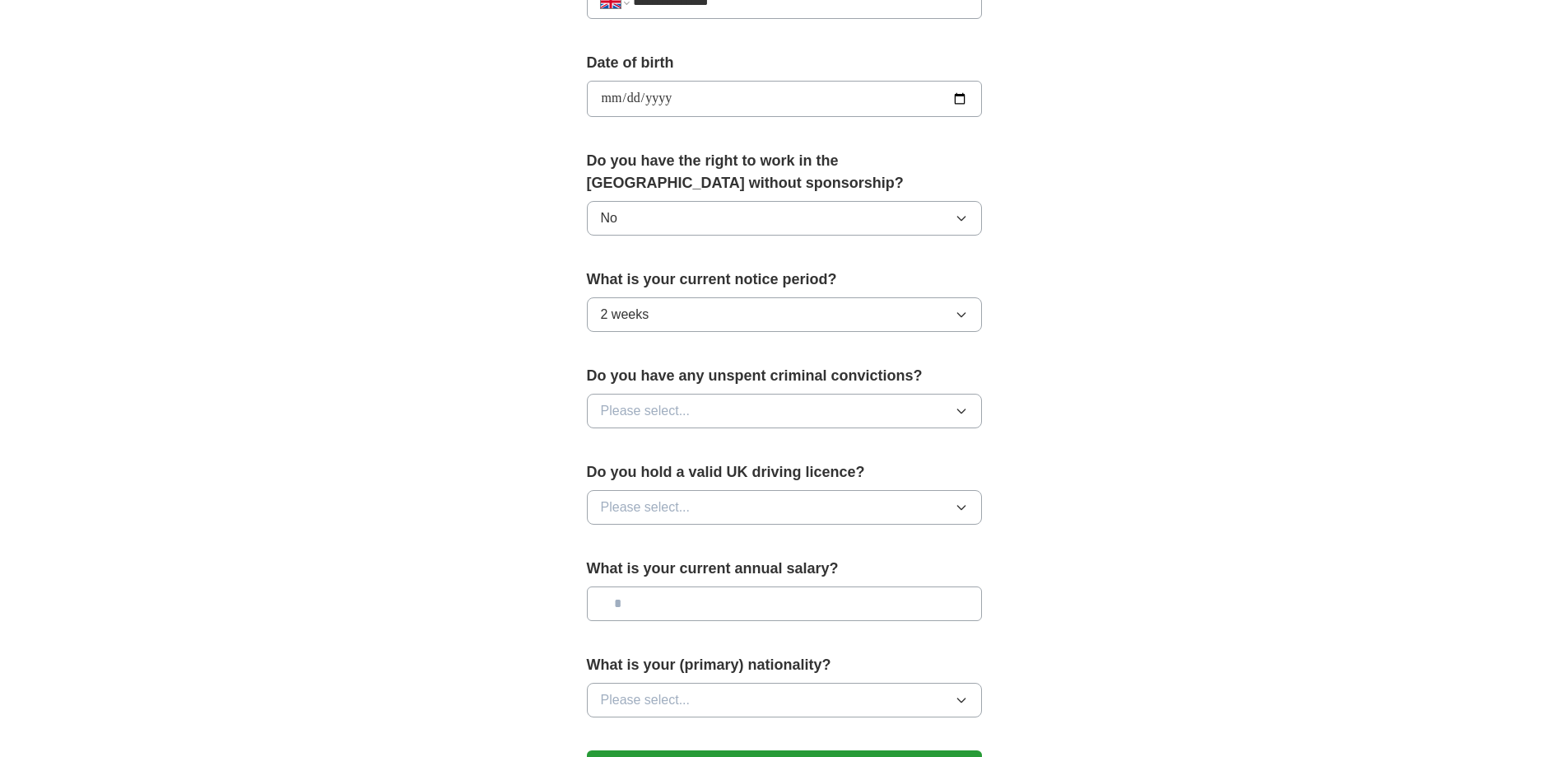
scroll to position [823, 0]
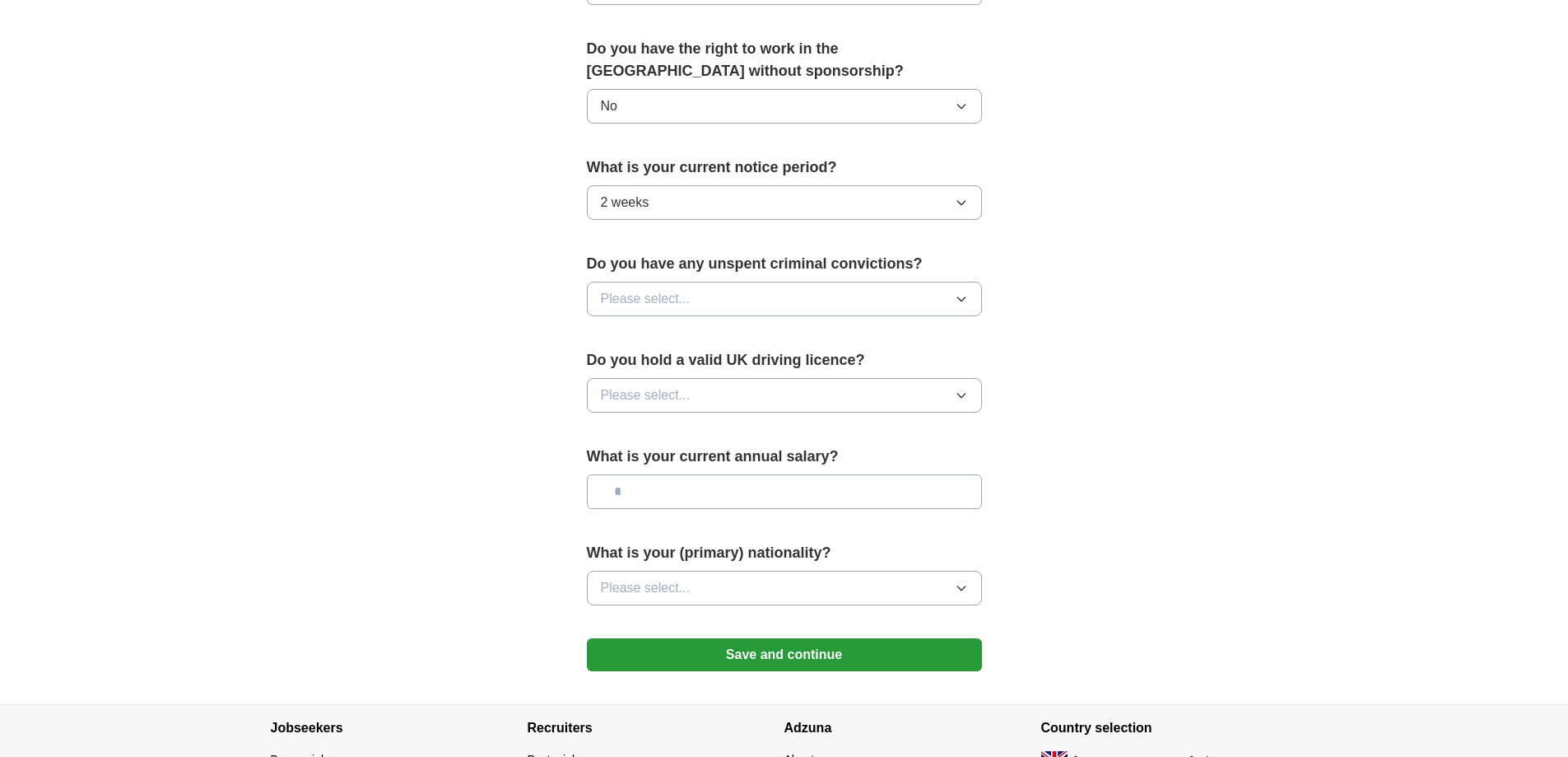
click at [673, 289] on span "Please select..." at bounding box center [645, 299] width 89 height 20
click at [668, 369] on div "No" at bounding box center [784, 370] width 367 height 20
click at [668, 399] on span "Please select..." at bounding box center [645, 395] width 89 height 20
click at [662, 477] on li "No" at bounding box center [784, 467] width 394 height 34
click at [663, 490] on input "text" at bounding box center [784, 492] width 395 height 35
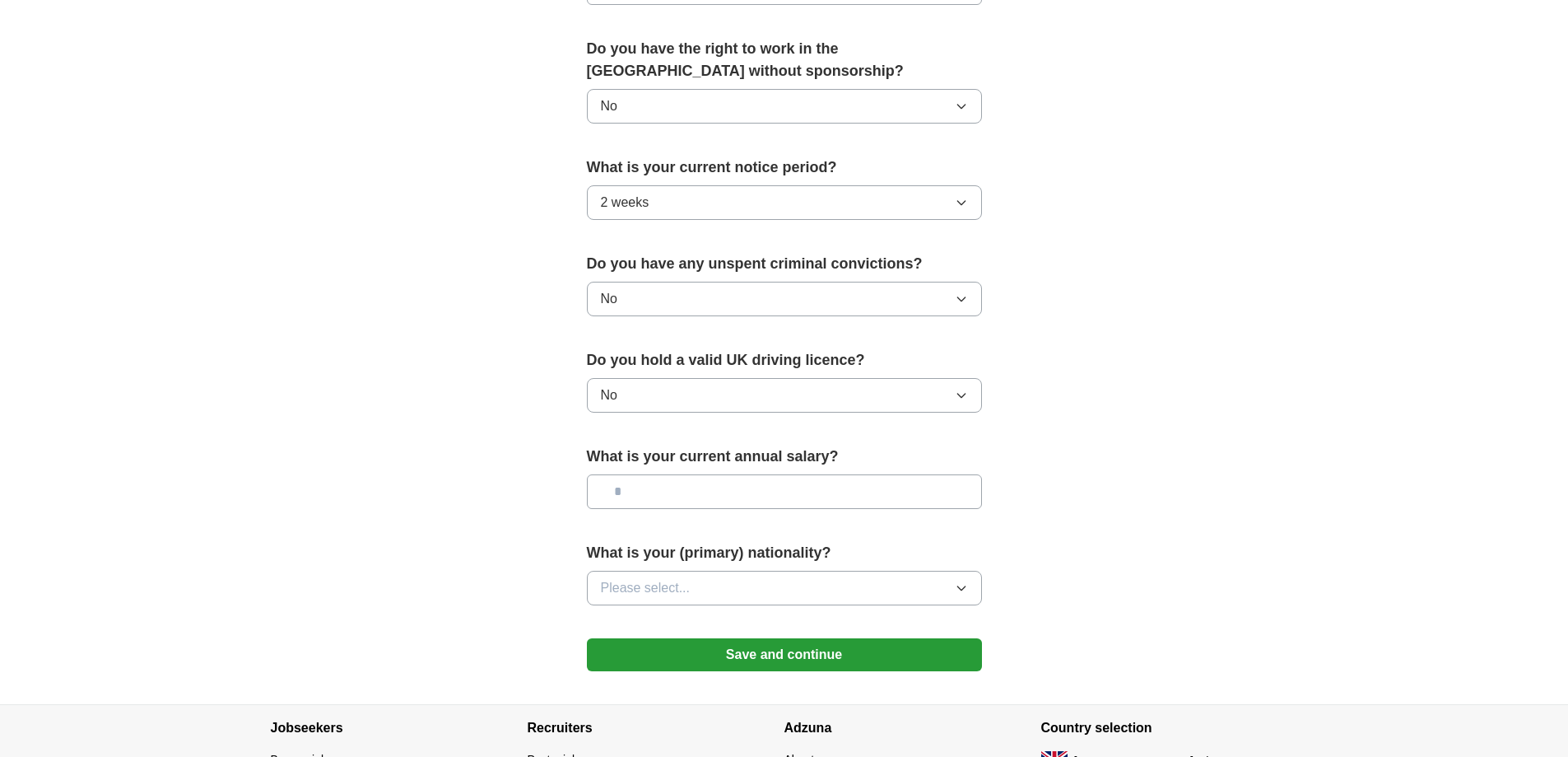
click at [672, 498] on input "text" at bounding box center [784, 492] width 395 height 35
click at [658, 513] on div "What is your current annual salary?" at bounding box center [784, 484] width 395 height 76
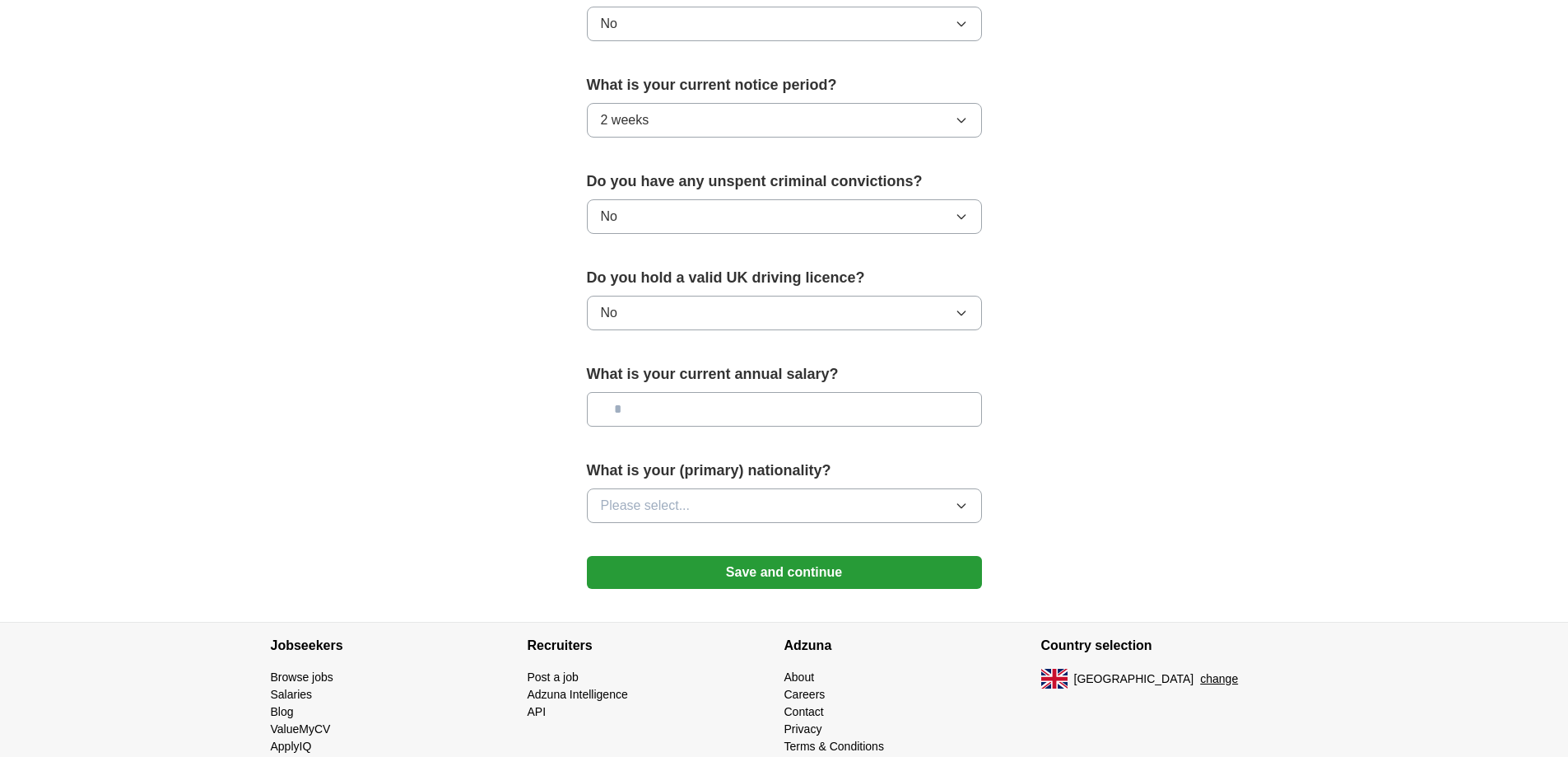
click at [659, 508] on span "Please select..." at bounding box center [645, 505] width 89 height 20
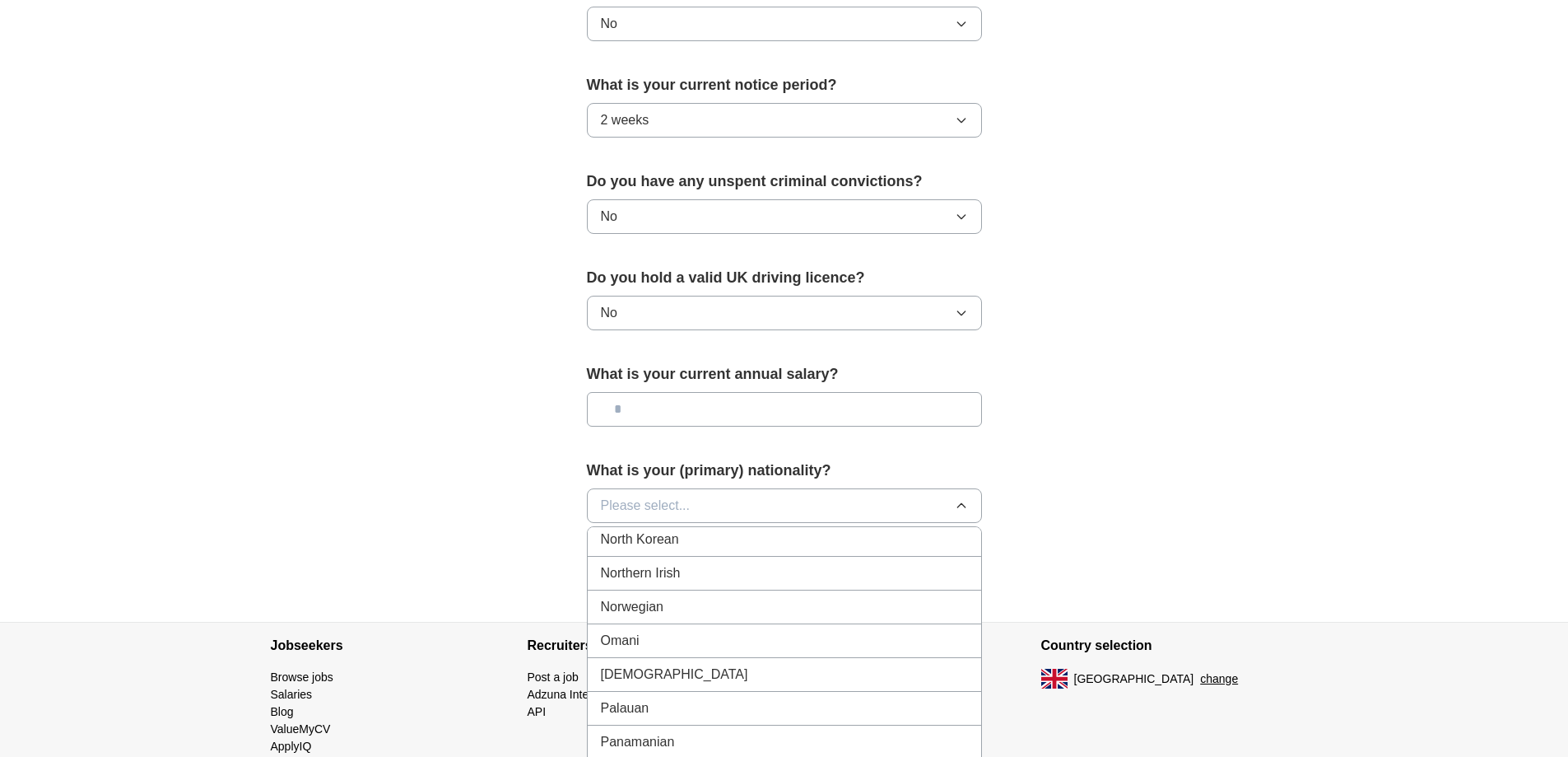
scroll to position [4529, 0]
click at [690, 581] on div "[DEMOGRAPHIC_DATA]" at bounding box center [784, 572] width 367 height 20
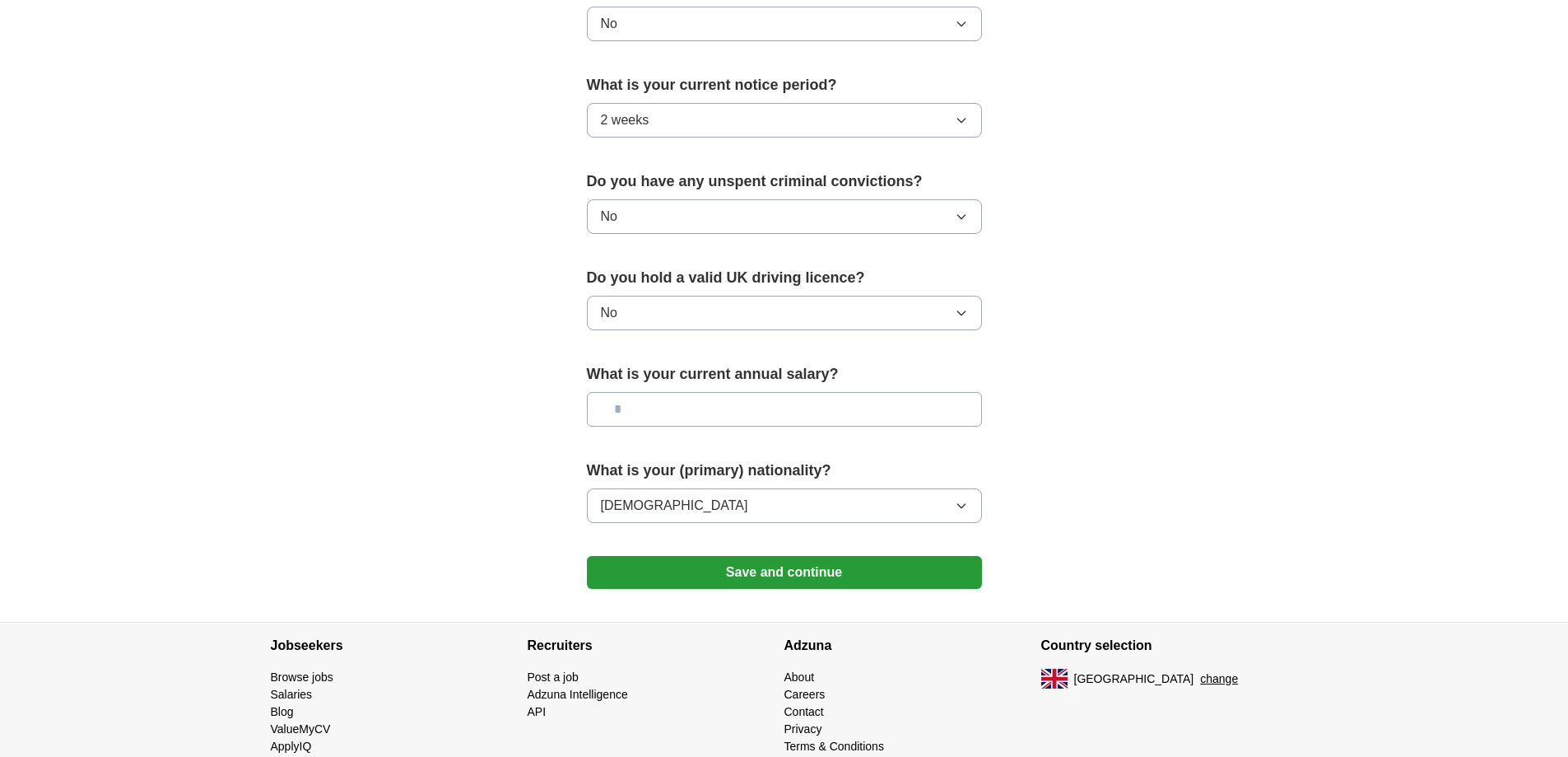
click at [724, 584] on button "Save and continue" at bounding box center [784, 573] width 395 height 33
